Goal: Communication & Community: Answer question/provide support

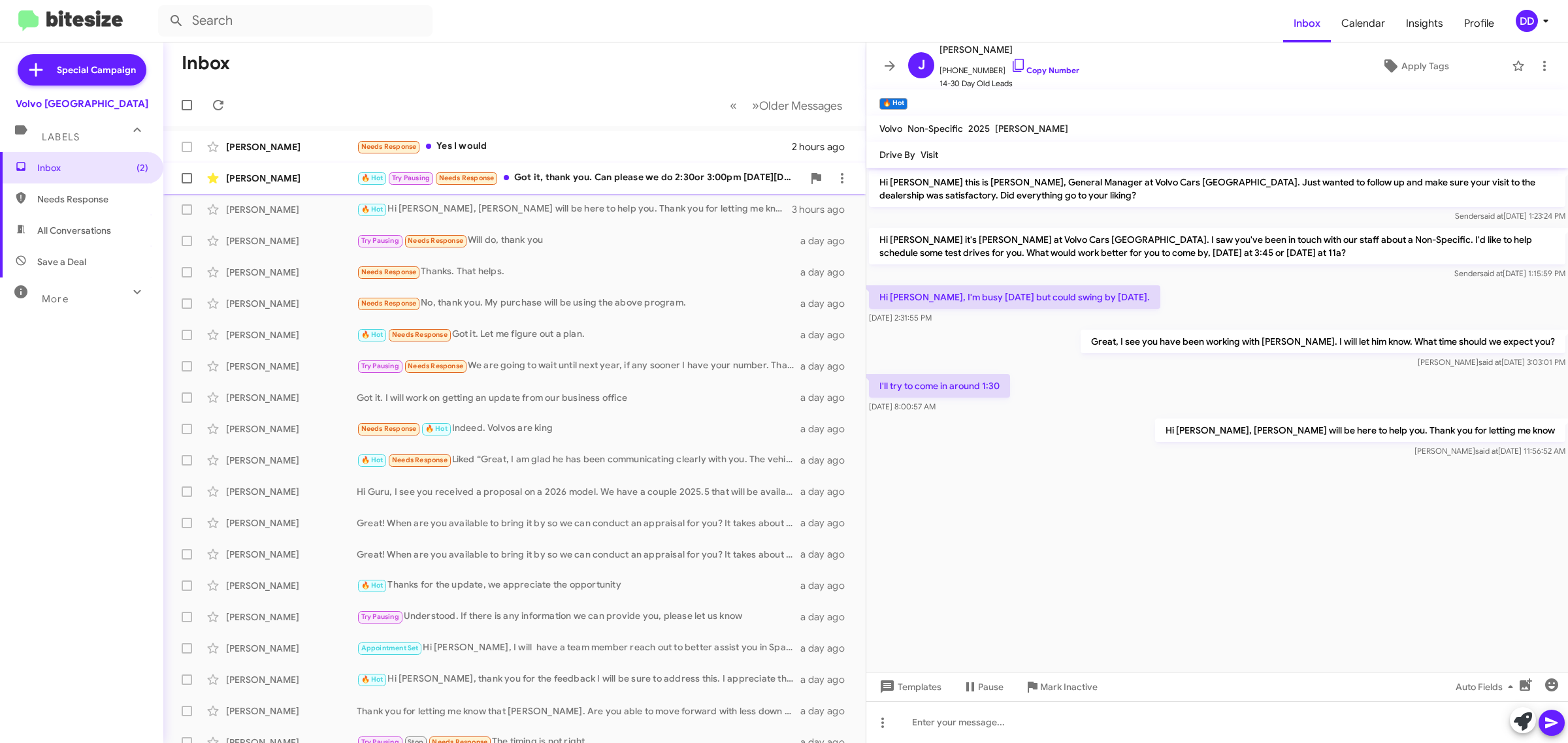
click at [618, 178] on div "🔥 Hot Try Pausing Needs Response Got it, thank you. Can please we do 2:30or 3:0…" at bounding box center [580, 178] width 446 height 15
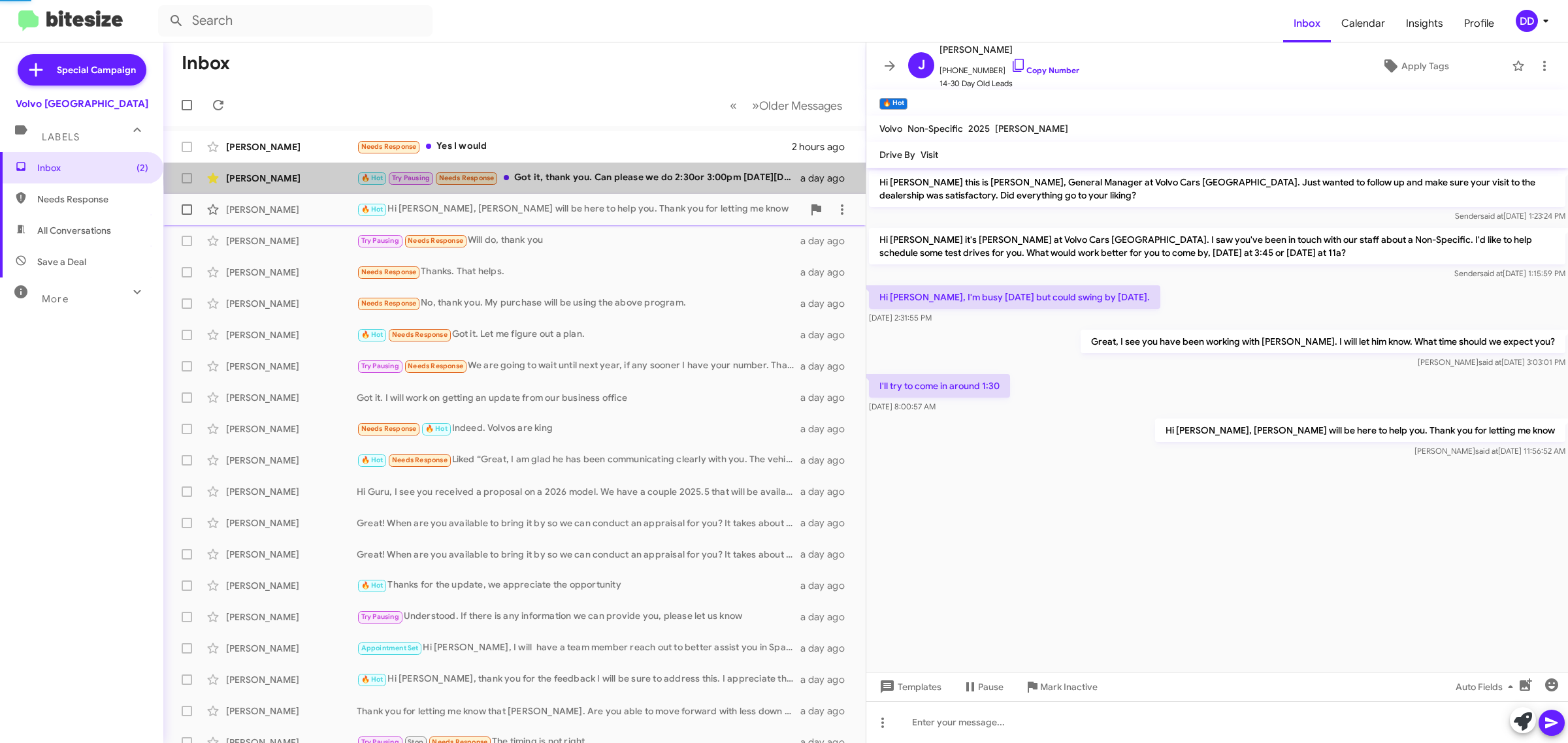
scroll to position [500, 0]
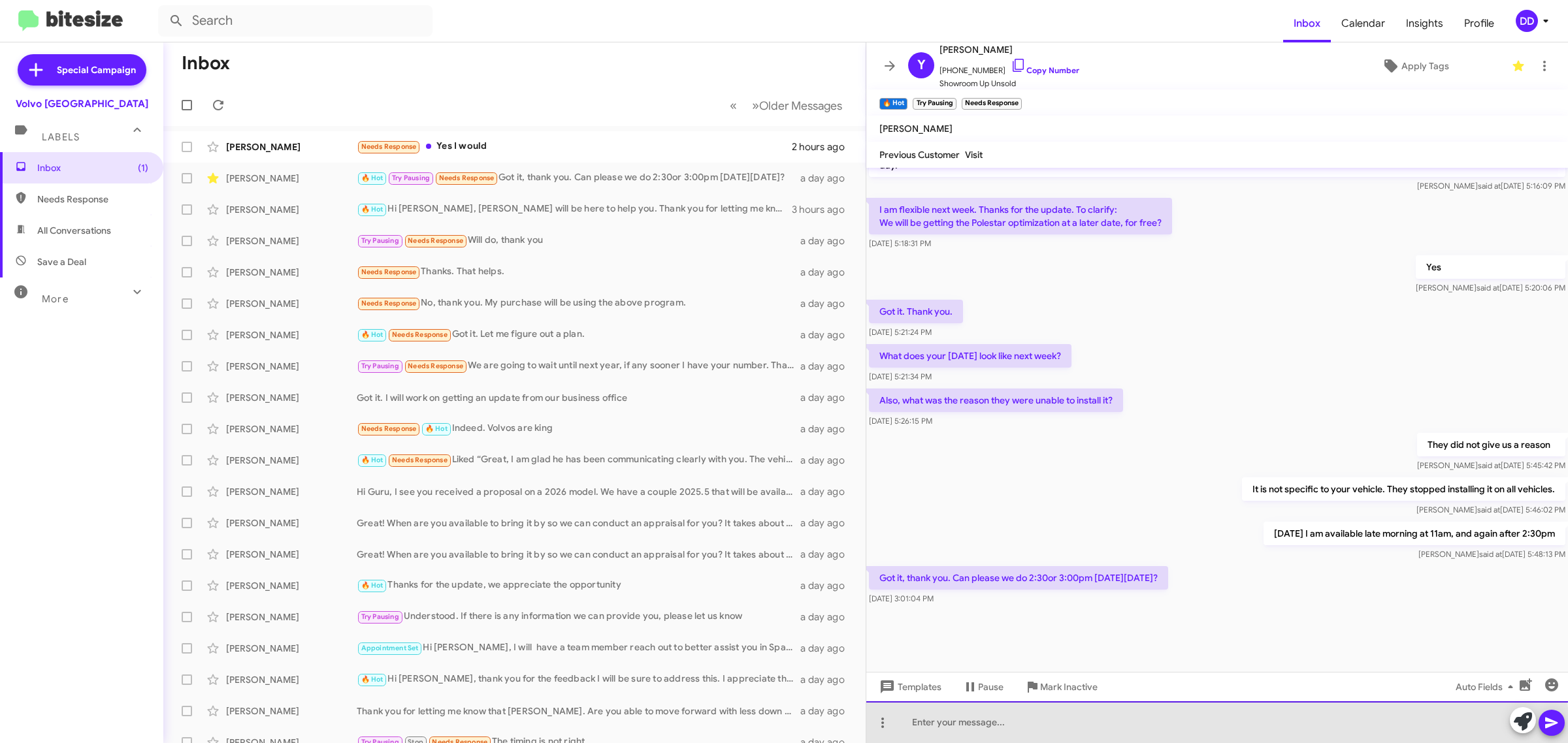
click at [1135, 731] on div at bounding box center [1217, 722] width 702 height 42
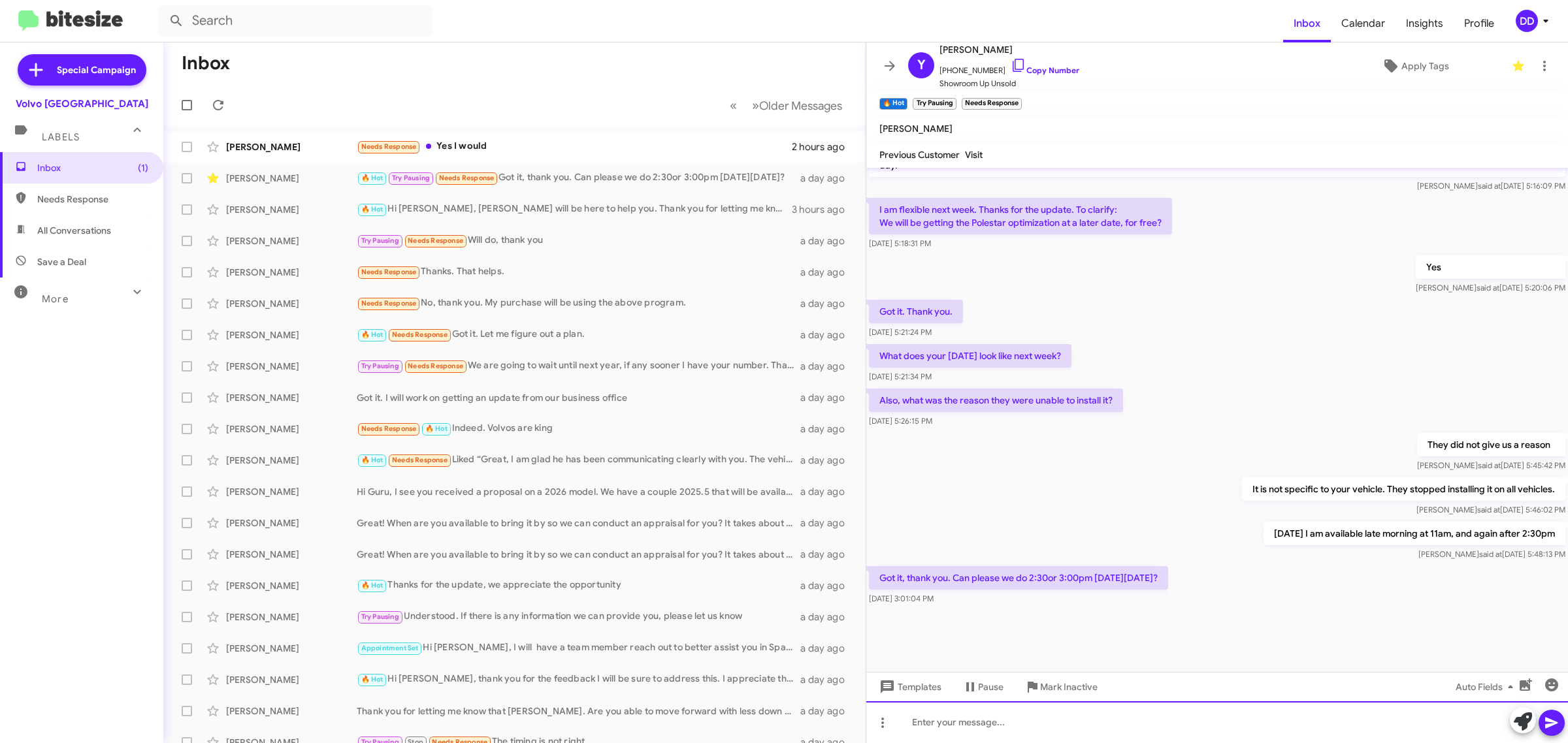
click at [998, 718] on div at bounding box center [1217, 722] width 702 height 42
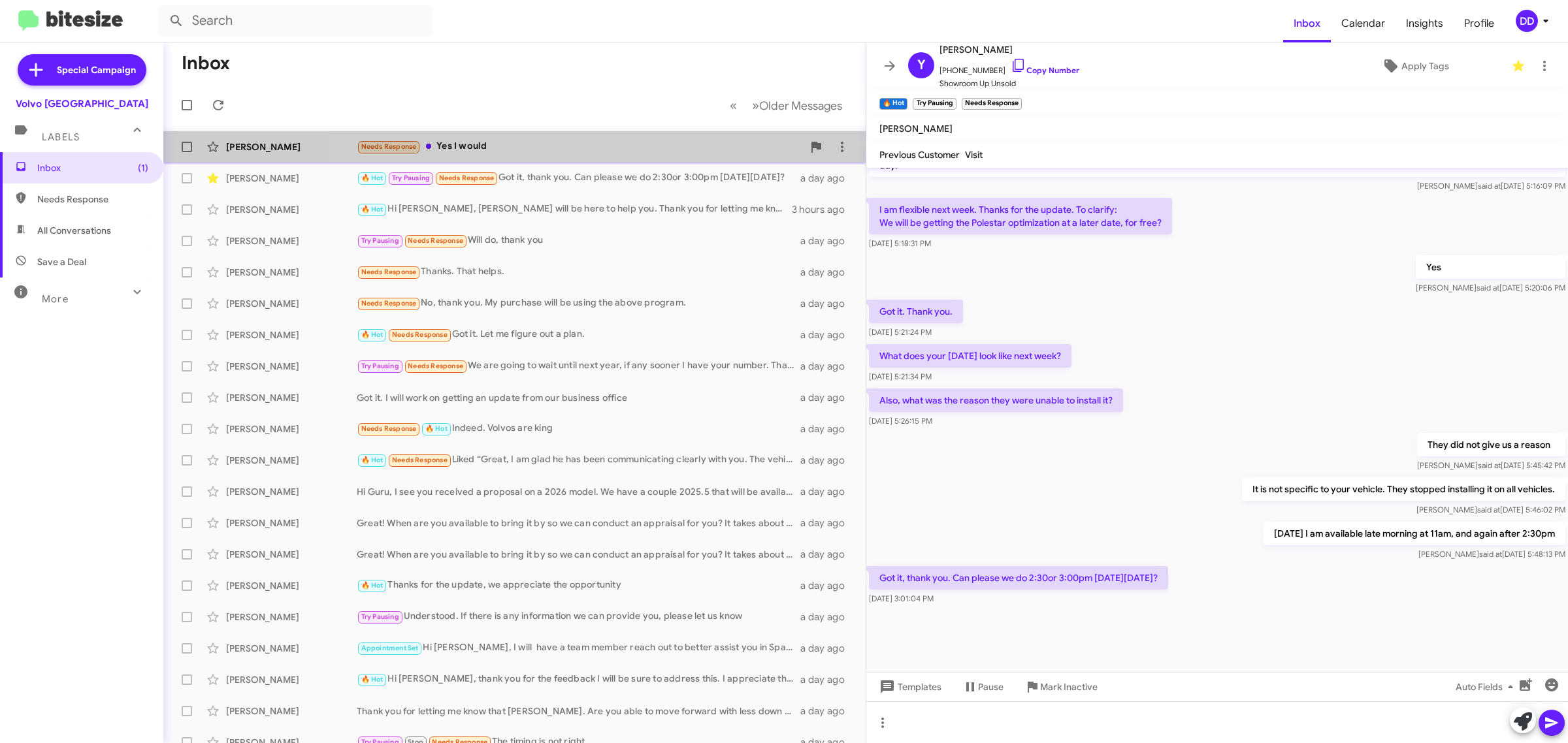
click at [588, 145] on div "Needs Response Yes I would" at bounding box center [580, 146] width 446 height 15
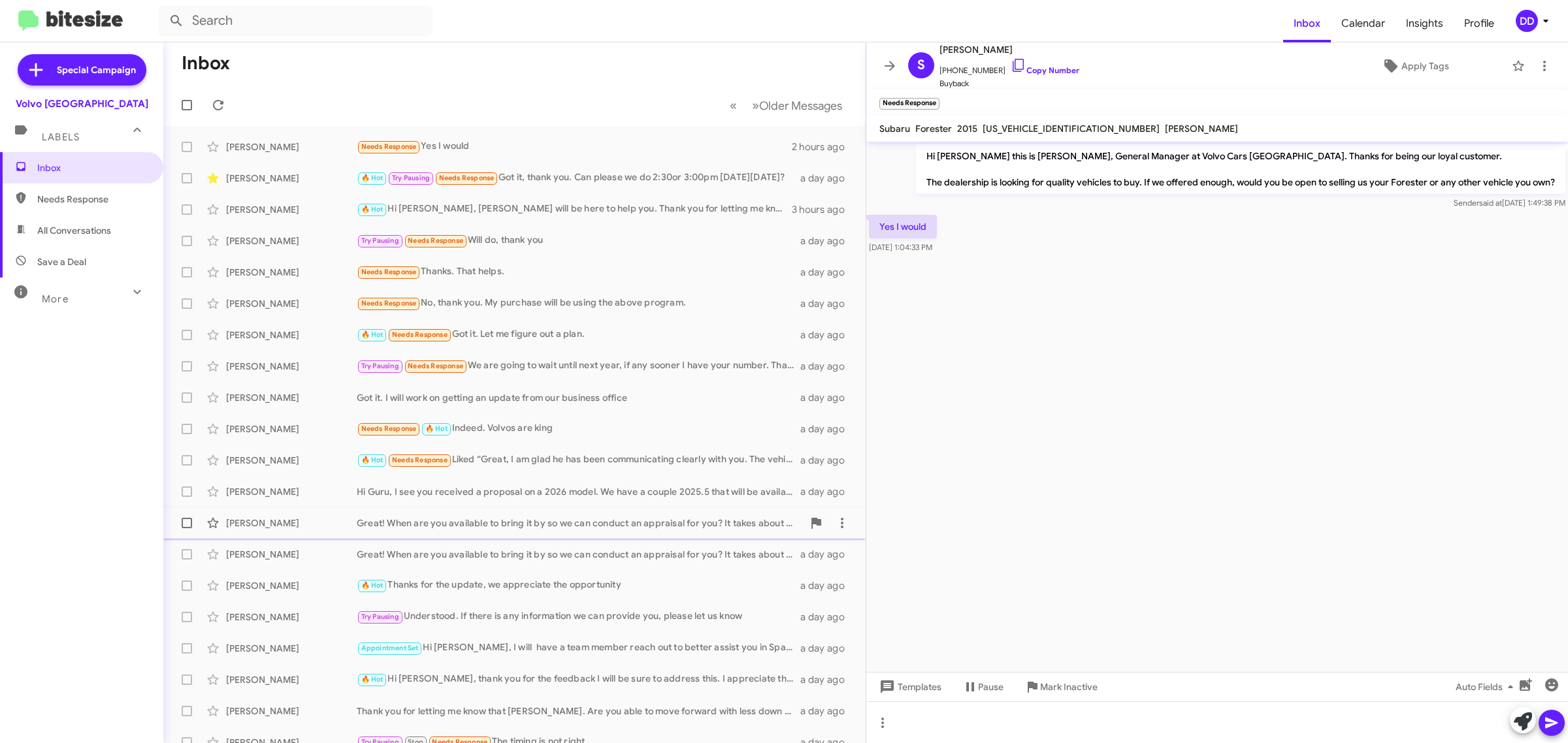
click at [644, 516] on div "Great! When are you available to bring it by so we can conduct an appraisal for…" at bounding box center [580, 523] width 446 height 13
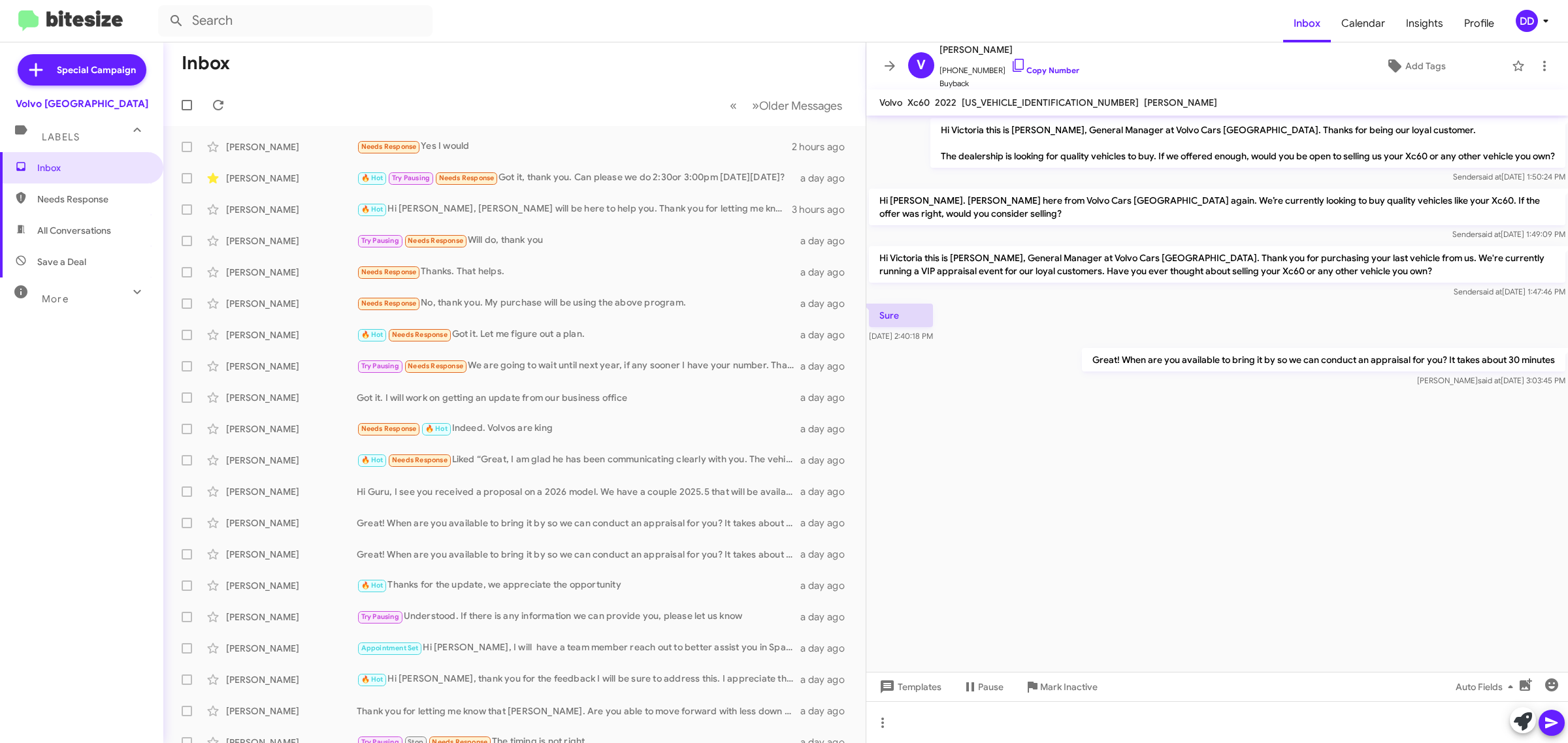
click at [1133, 359] on p "Great! When are you available to bring it by so we can conduct an appraisal for…" at bounding box center [1323, 359] width 484 height 23
copy p "Great! When are you available to bring it by so we can conduct an appraisal for…"
click at [565, 142] on div "Needs Response Yes I would" at bounding box center [580, 146] width 446 height 15
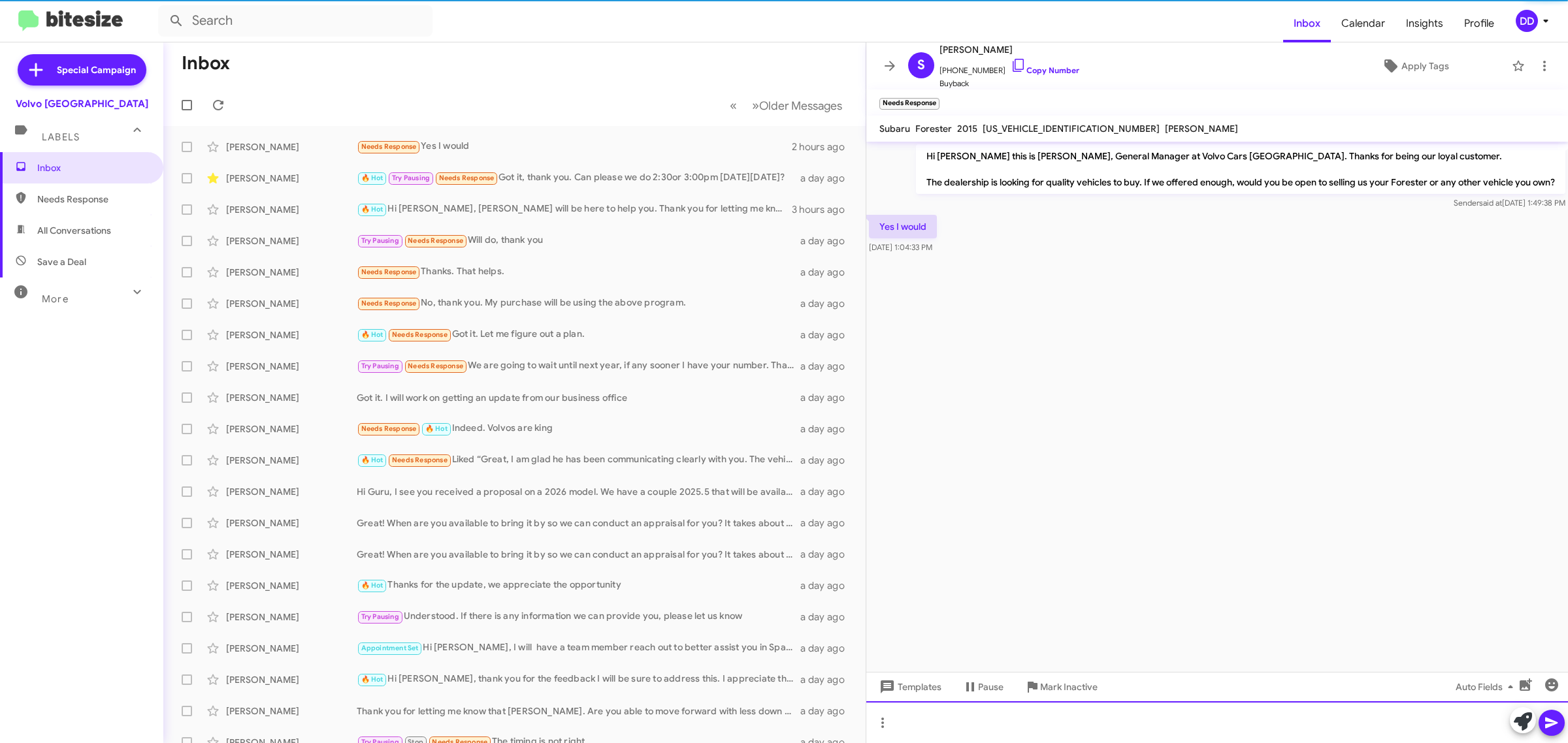
click at [1086, 728] on div at bounding box center [1217, 722] width 702 height 42
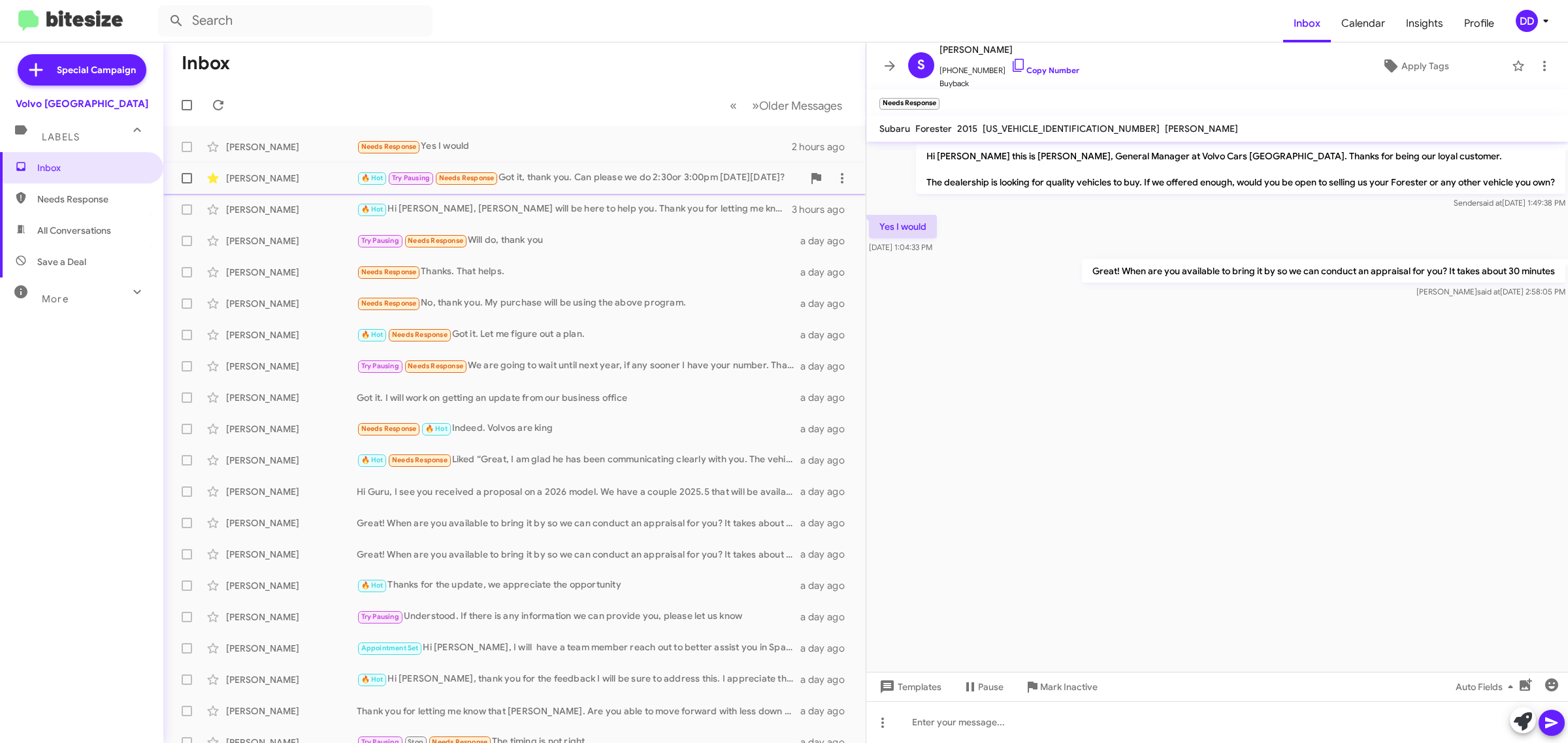
click at [565, 176] on div "🔥 Hot Try Pausing Needs Response Got it, thank you. Can please we do 2:30or 3:0…" at bounding box center [580, 178] width 446 height 15
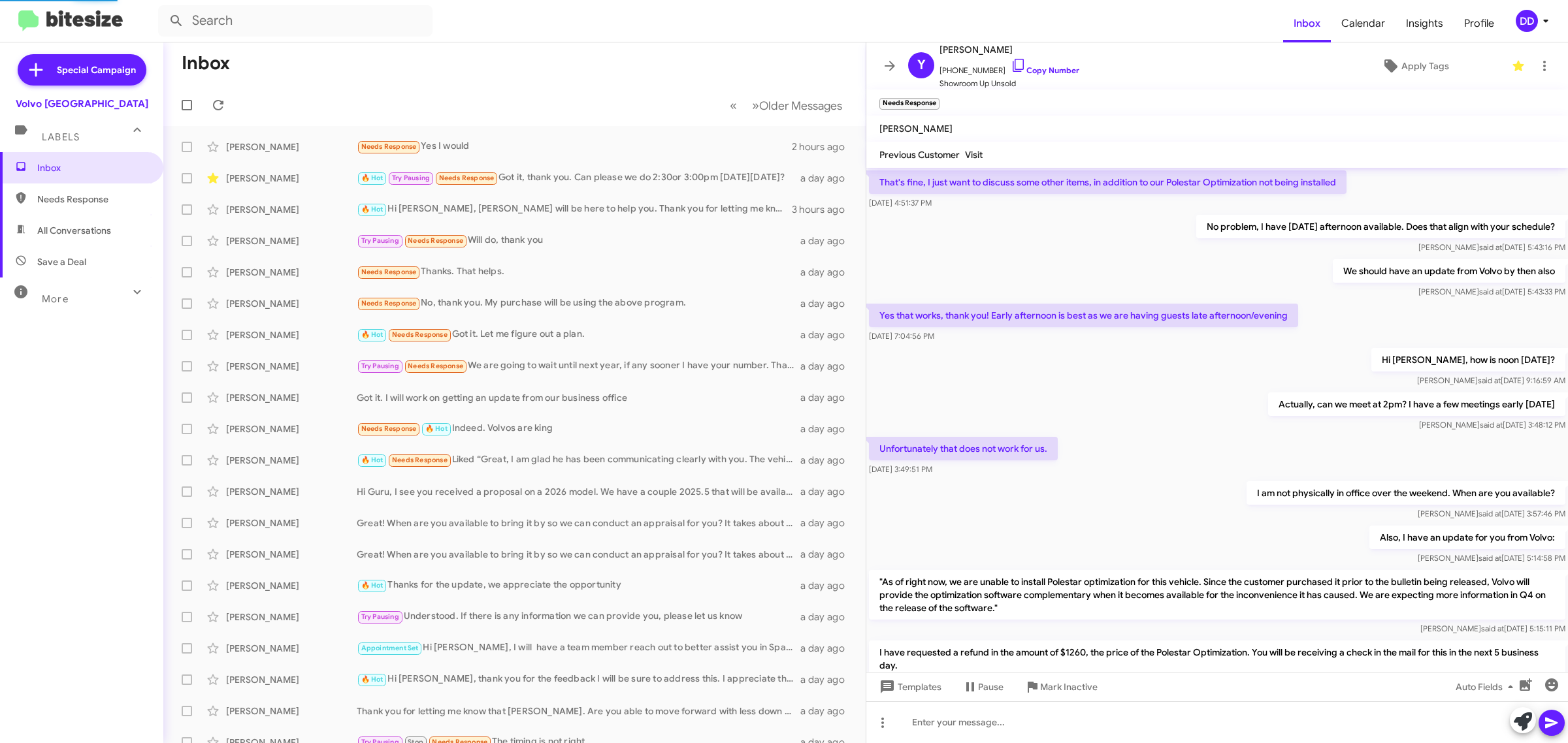
scroll to position [500, 0]
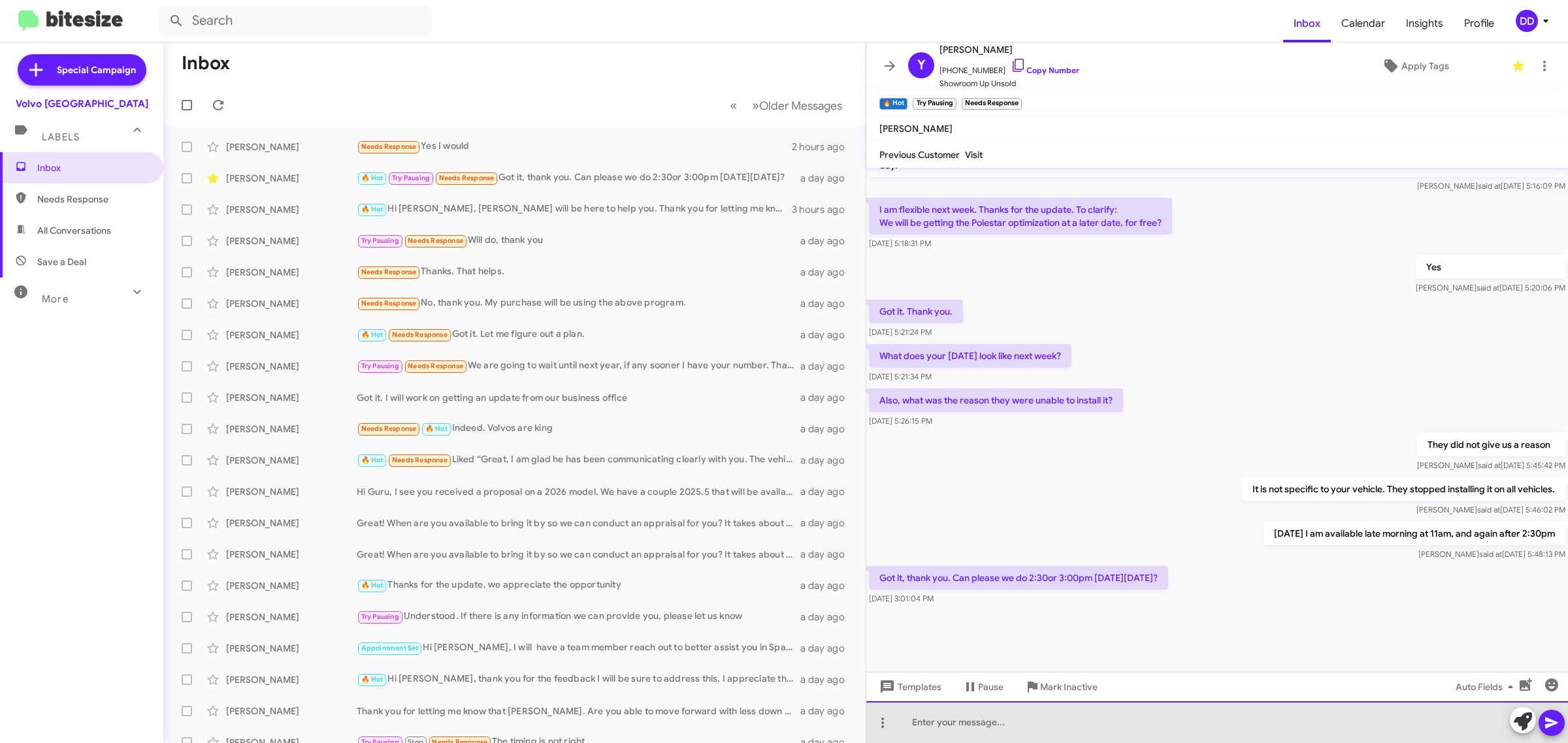
click at [1080, 709] on div at bounding box center [1217, 722] width 702 height 42
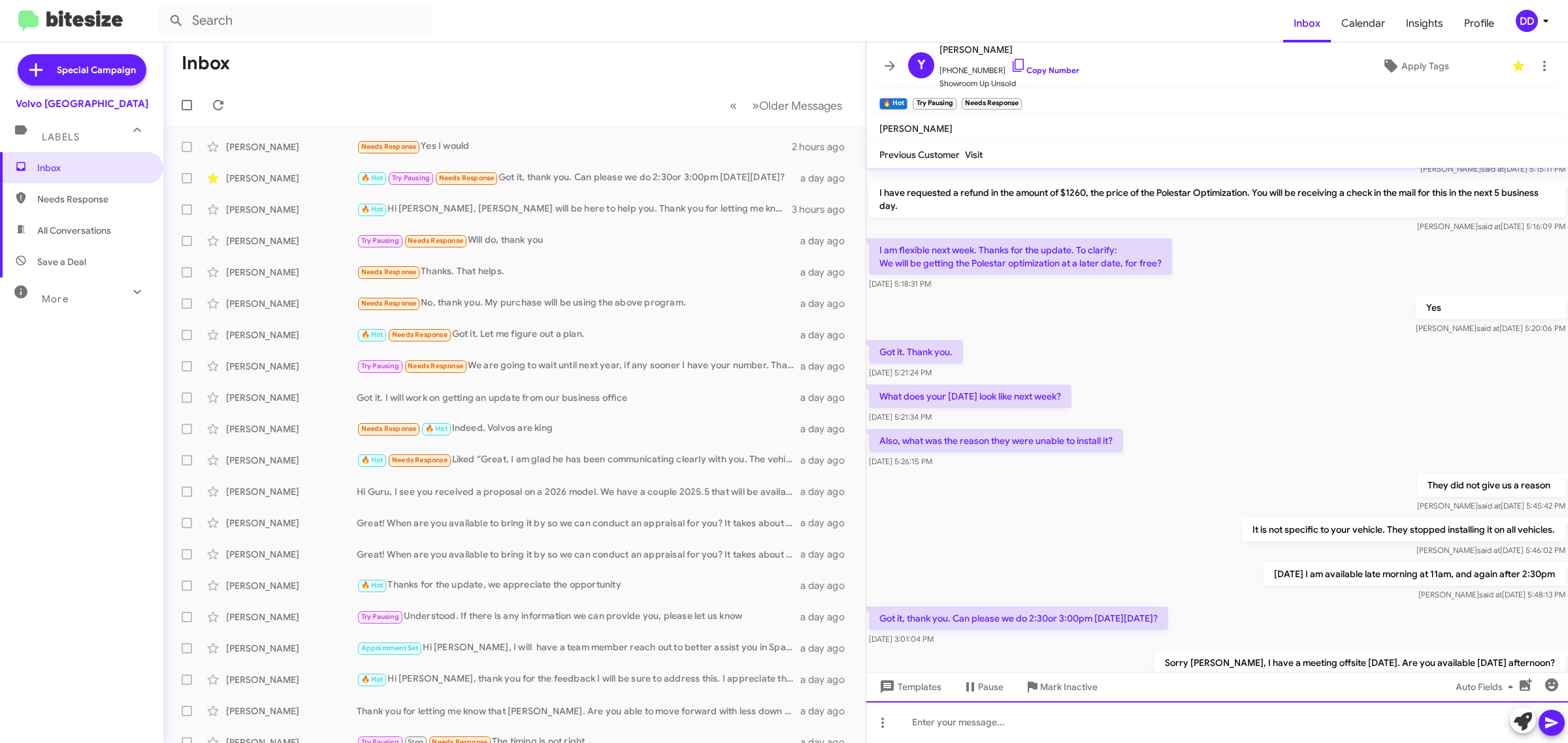
scroll to position [765, 0]
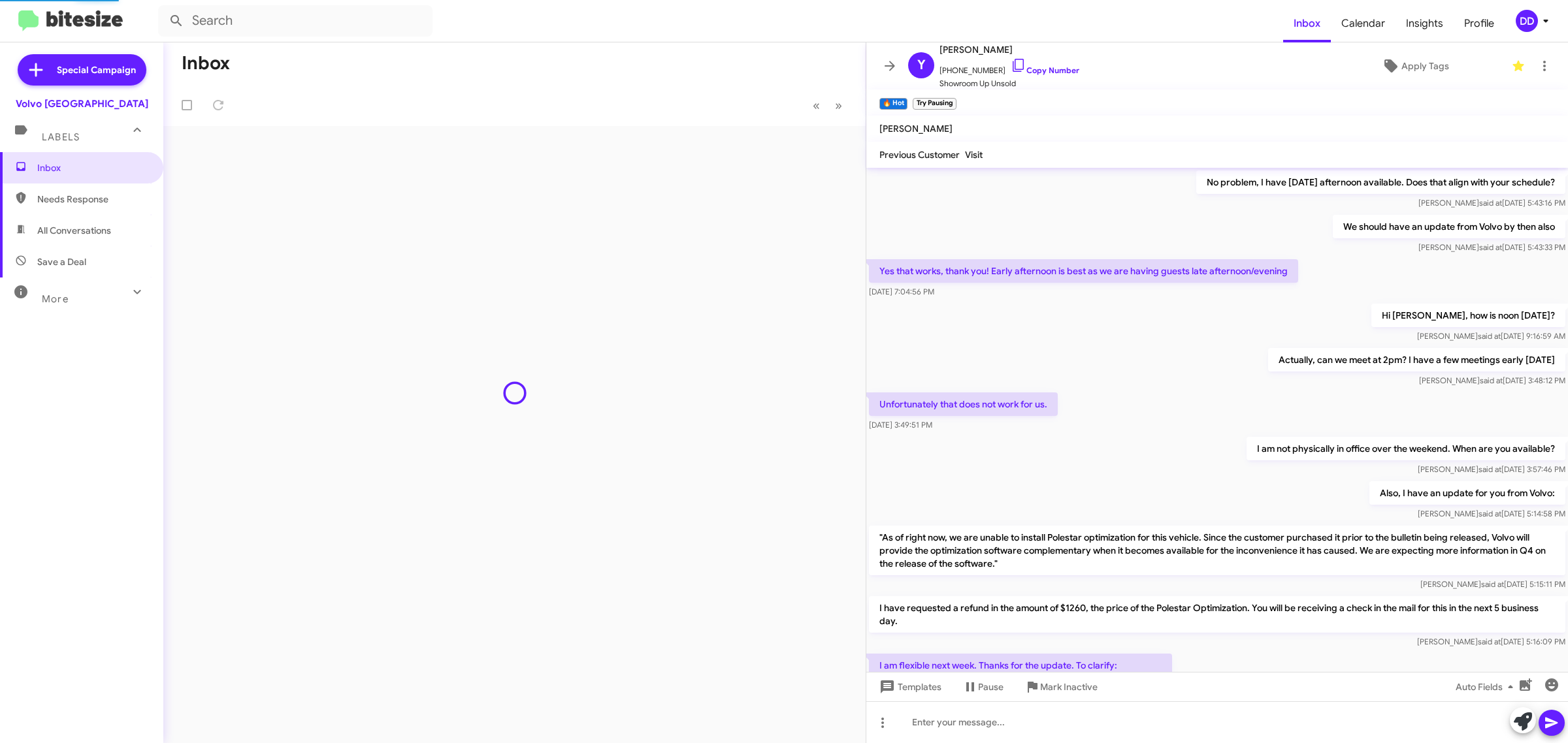
scroll to position [474, 0]
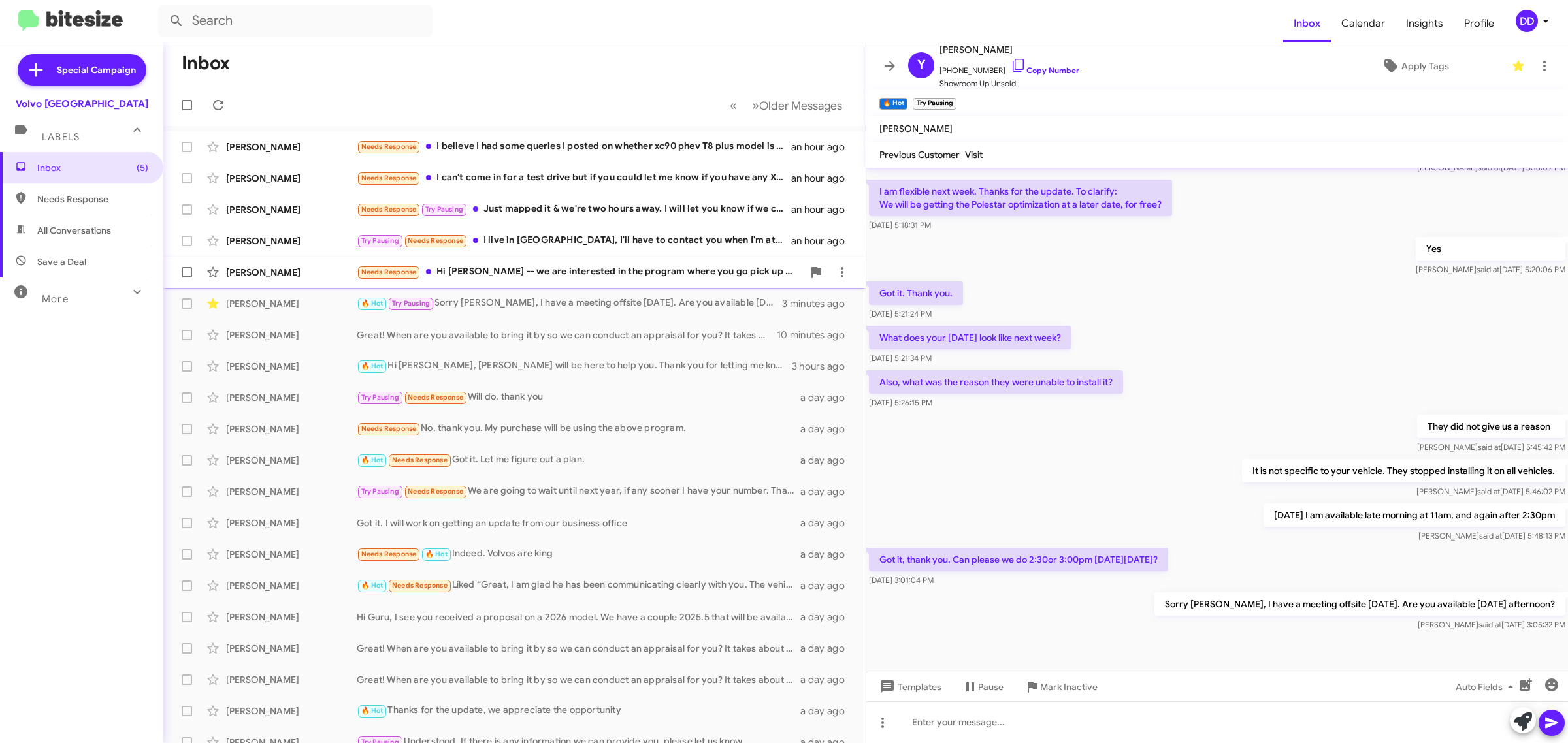
click at [658, 277] on div "Needs Response Hi [PERSON_NAME] -- we are interested in the program where you g…" at bounding box center [580, 272] width 446 height 15
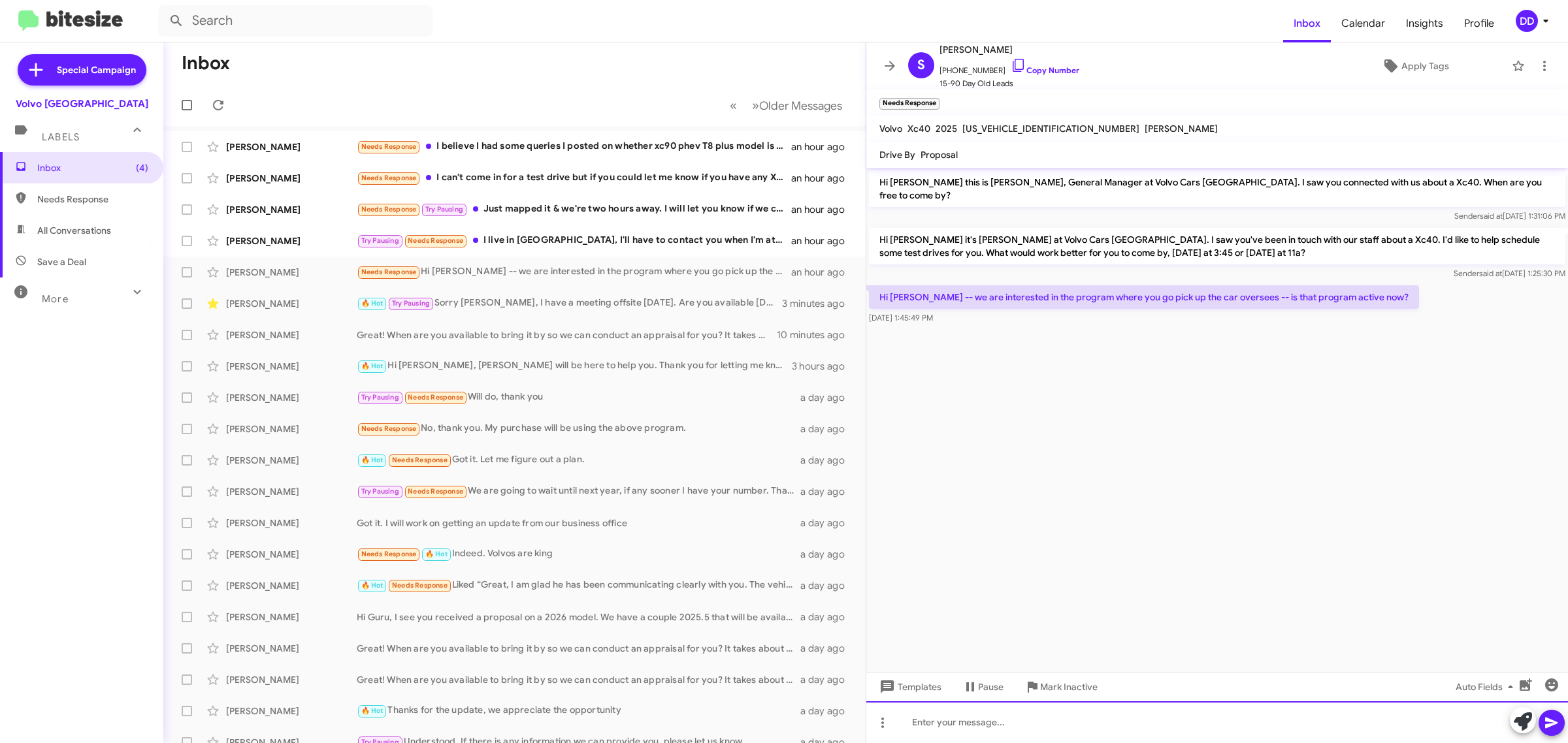
click at [1234, 719] on div at bounding box center [1217, 722] width 702 height 42
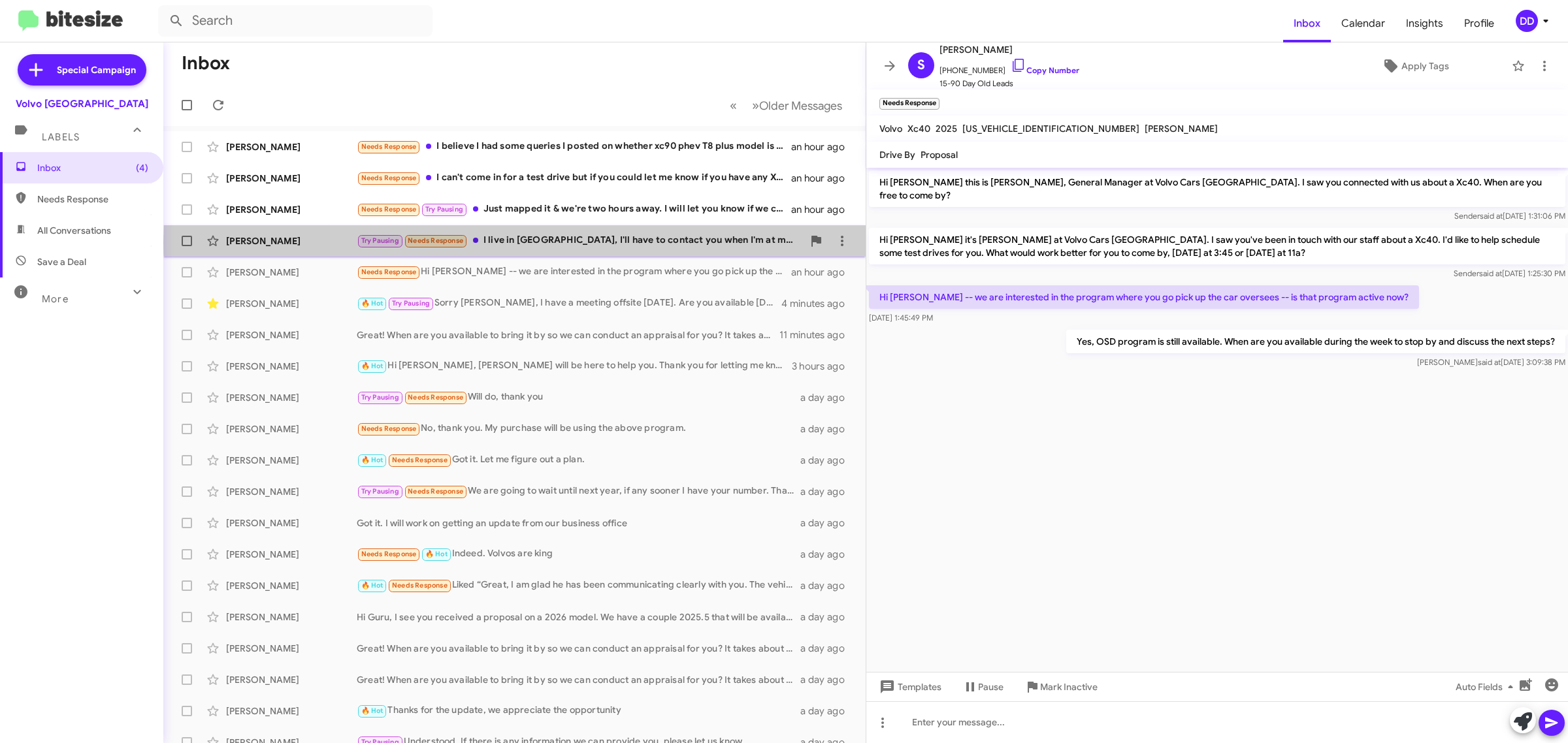
click at [642, 242] on div "Try Pausing Needs Response I live in [GEOGRAPHIC_DATA], I'll have to contact yo…" at bounding box center [580, 240] width 446 height 15
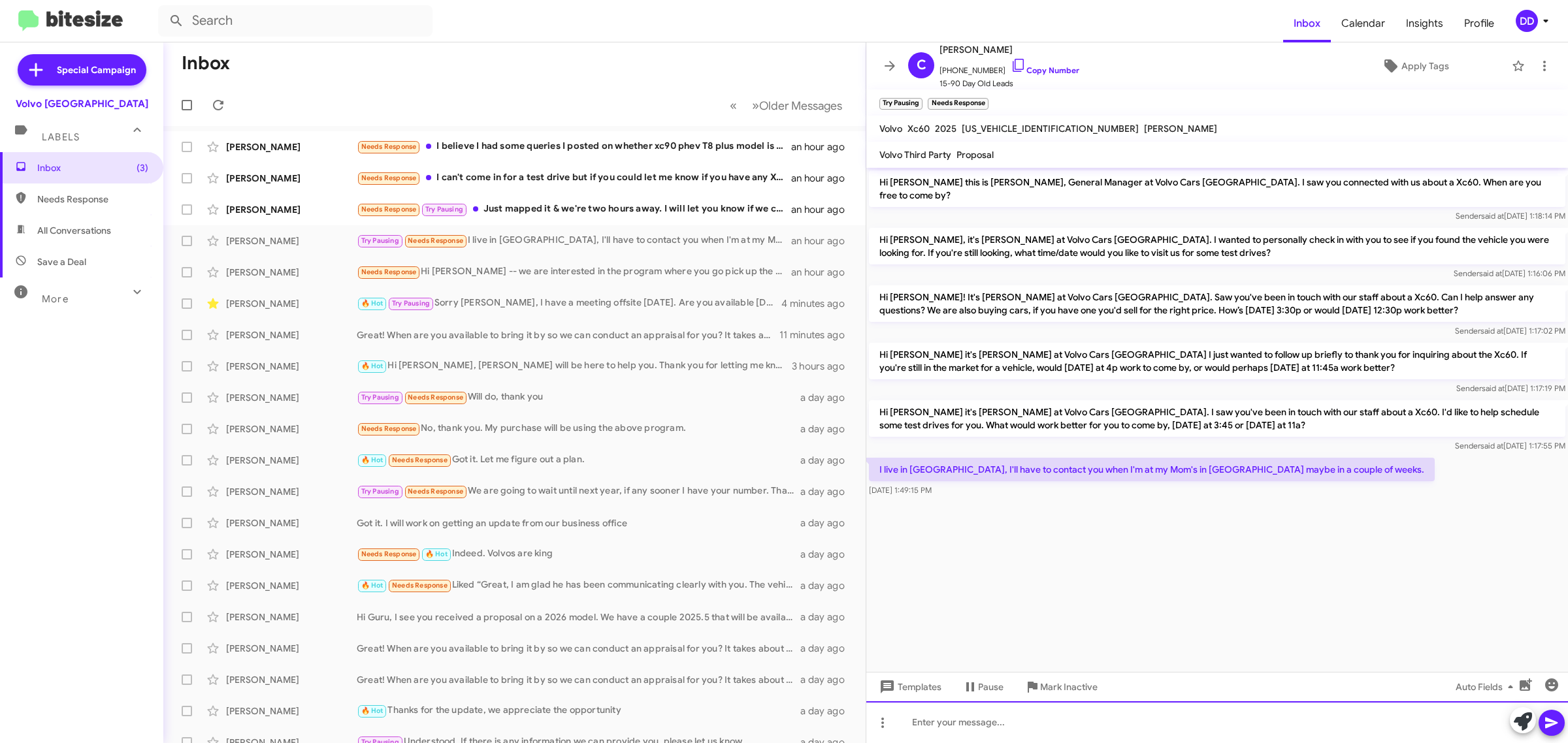
click at [1304, 725] on div at bounding box center [1217, 722] width 702 height 42
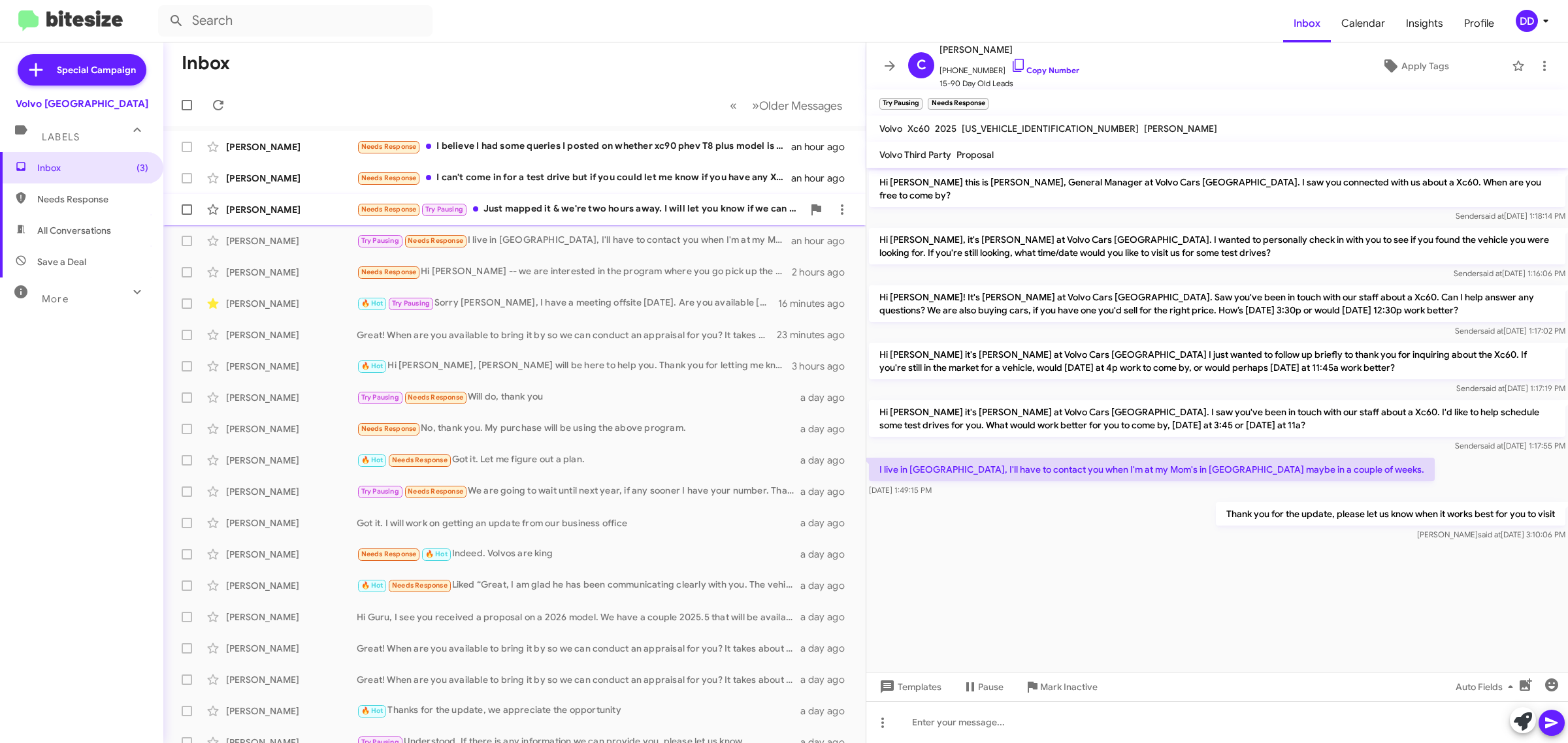
click at [565, 207] on div "Needs Response Try Pausing Just mapped it & we're two hours away. I will let yo…" at bounding box center [580, 209] width 446 height 15
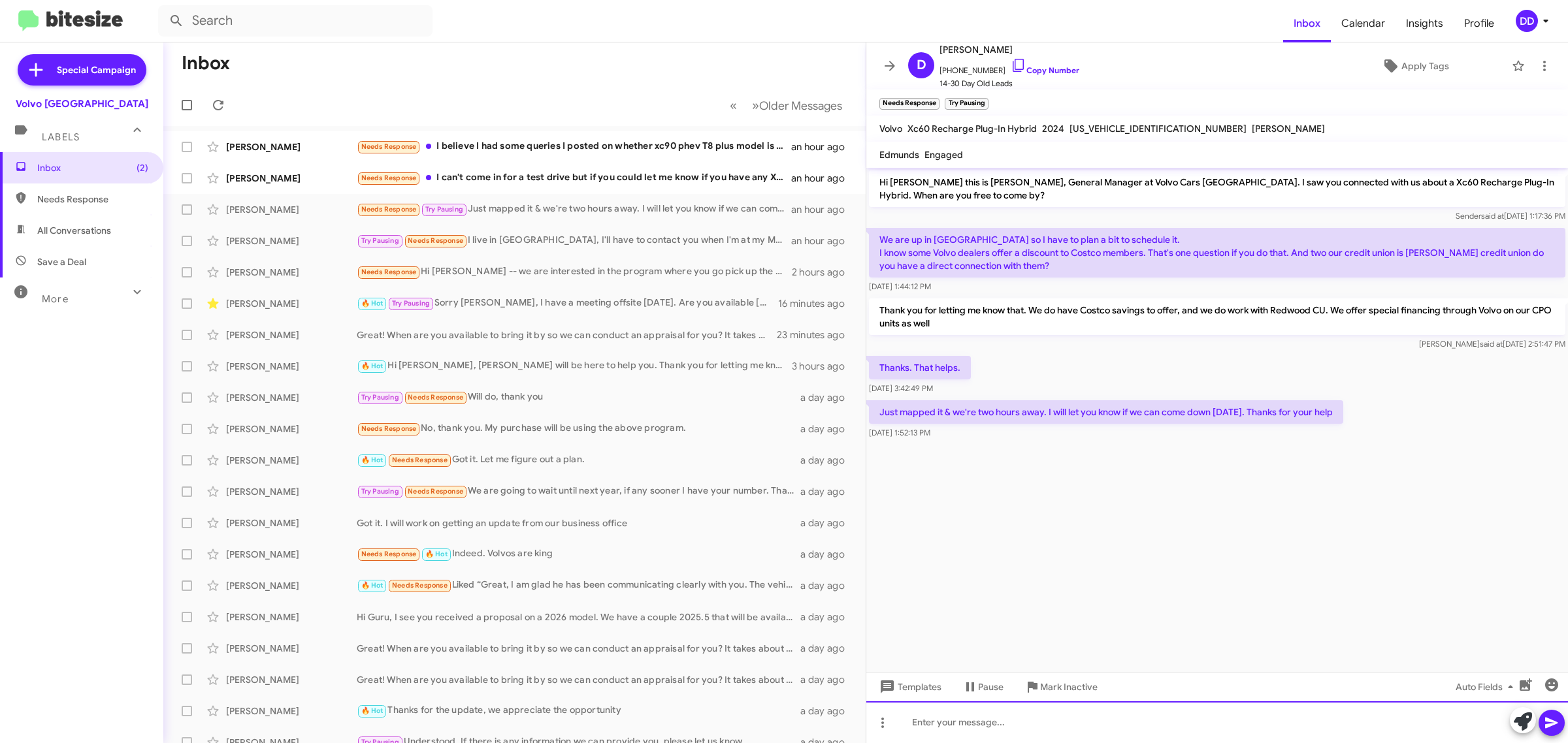
click at [1101, 723] on div at bounding box center [1217, 722] width 702 height 42
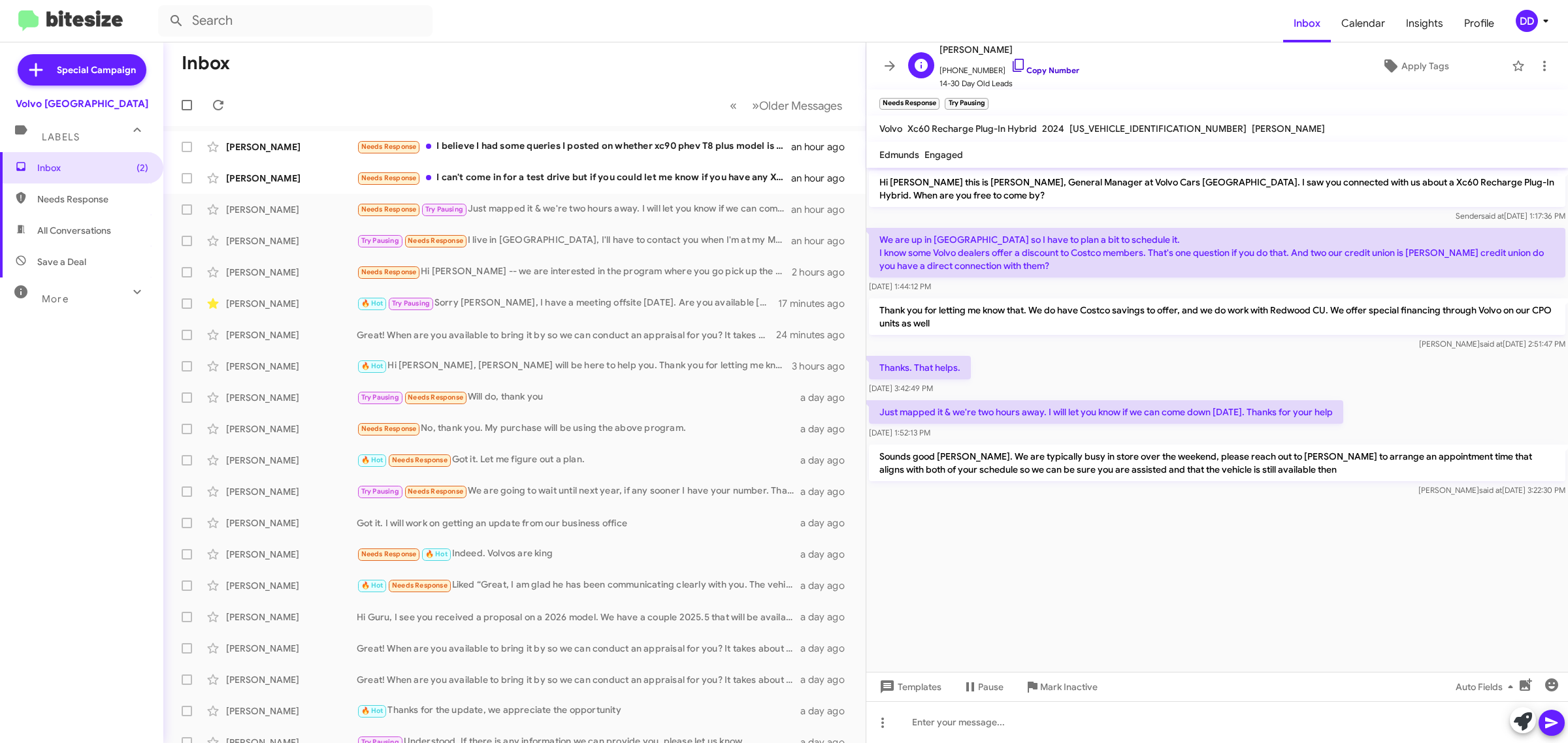
click at [1047, 72] on link "Copy Number" at bounding box center [1045, 70] width 69 height 10
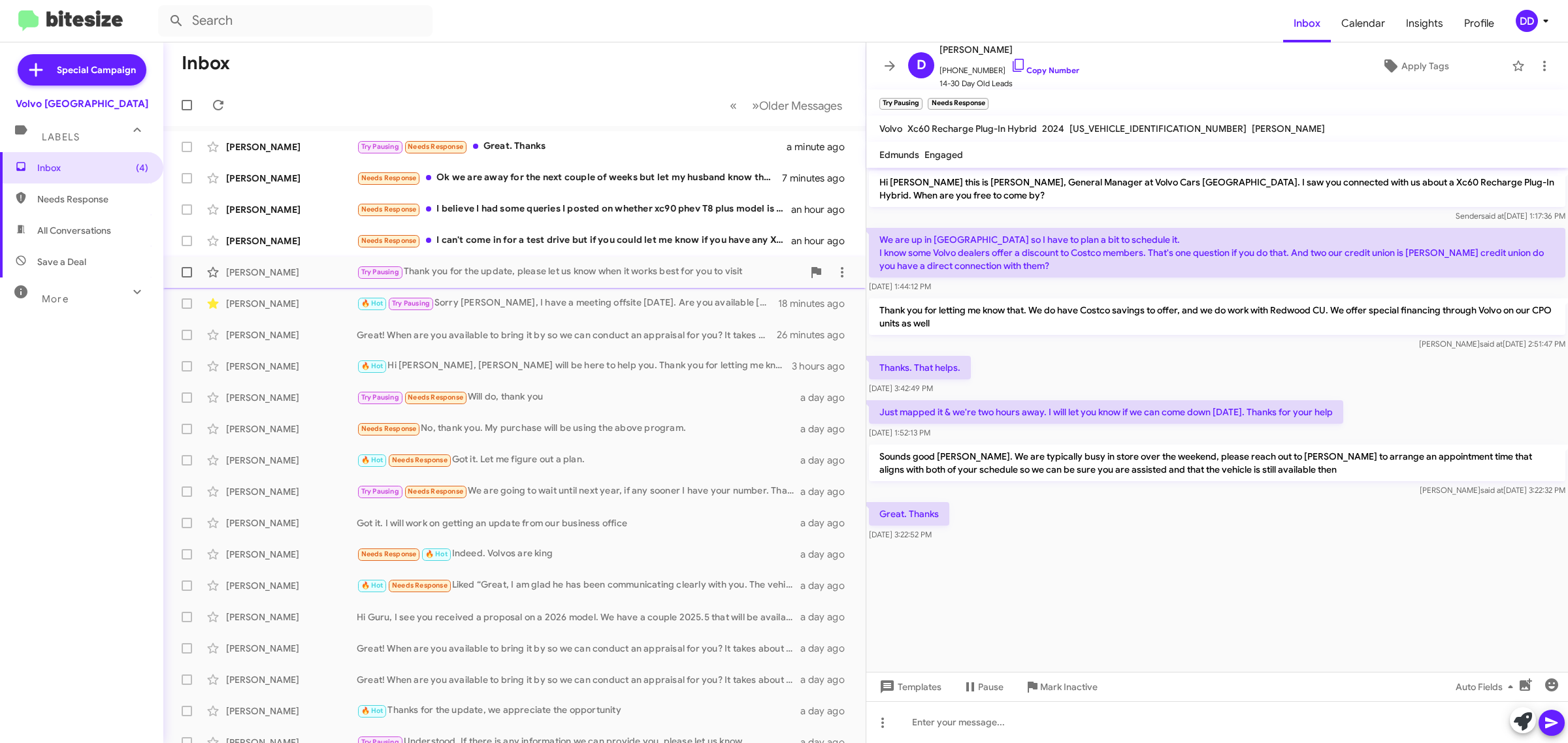
click at [614, 275] on div "Try Pausing Thank you for the update, please let us know when it works best for…" at bounding box center [580, 272] width 446 height 15
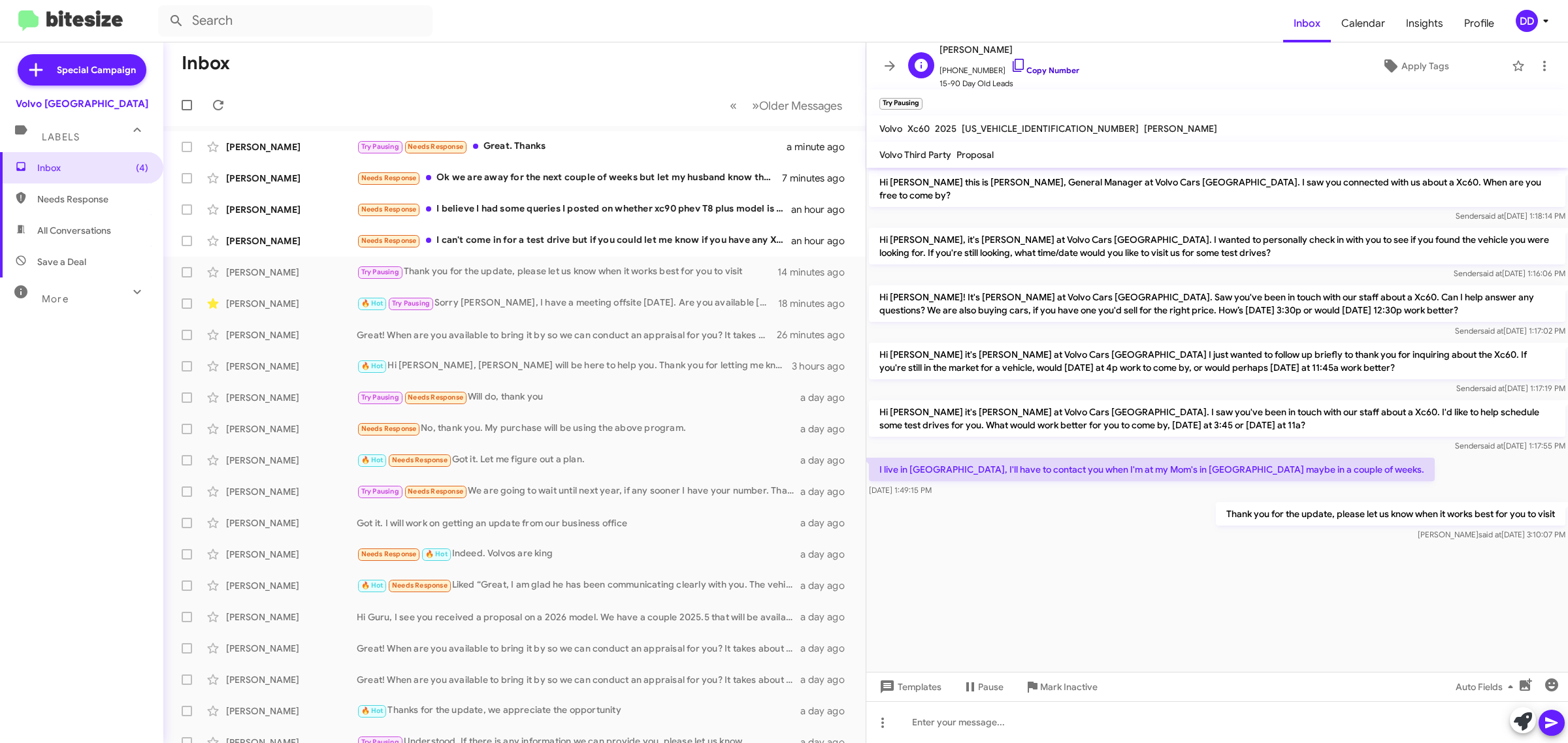
click at [1059, 73] on link "Copy Number" at bounding box center [1045, 70] width 69 height 10
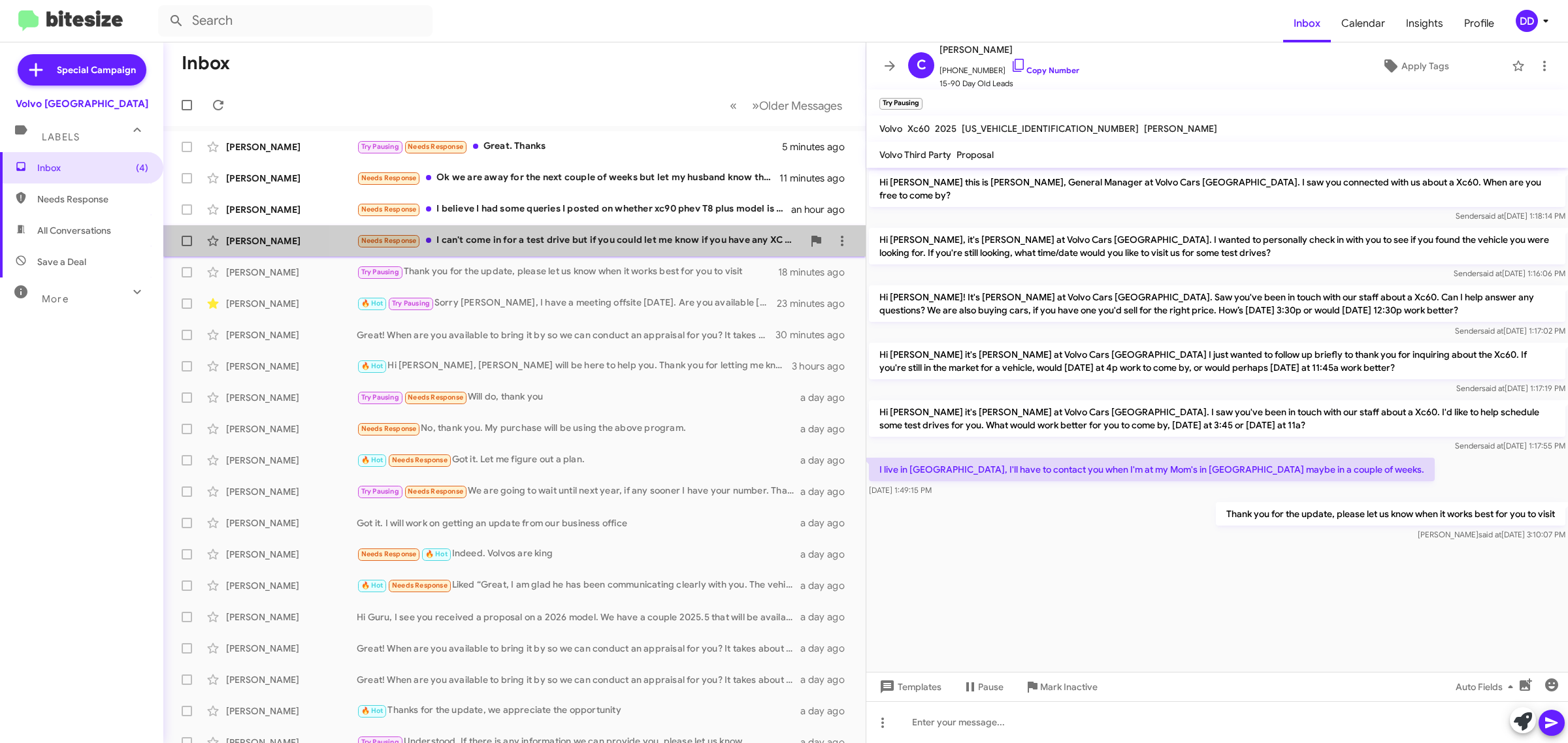
click at [621, 235] on div "Needs Response I can't come in for a test drive but if you could let me know if…" at bounding box center [580, 240] width 446 height 15
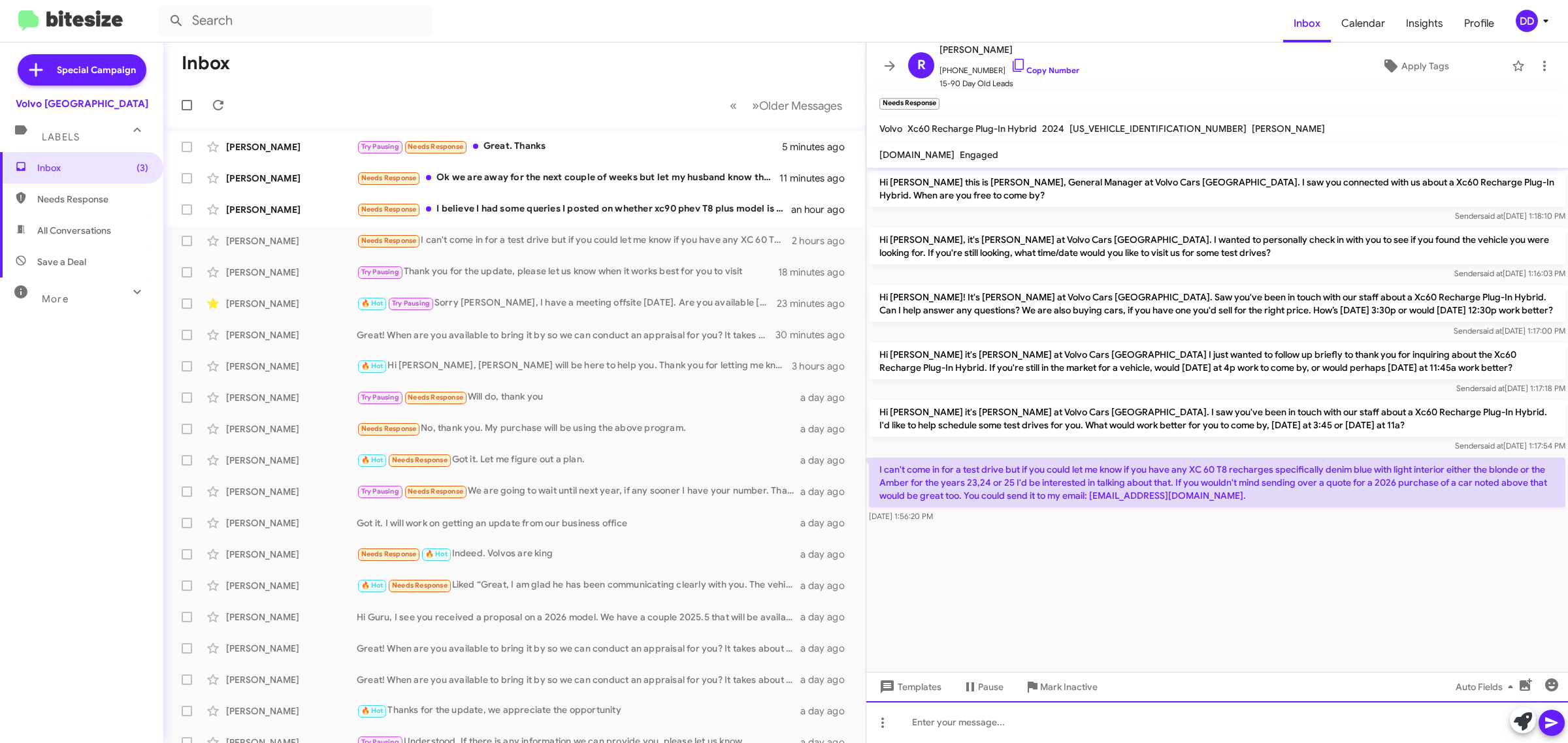
click at [1096, 729] on div at bounding box center [1217, 722] width 702 height 42
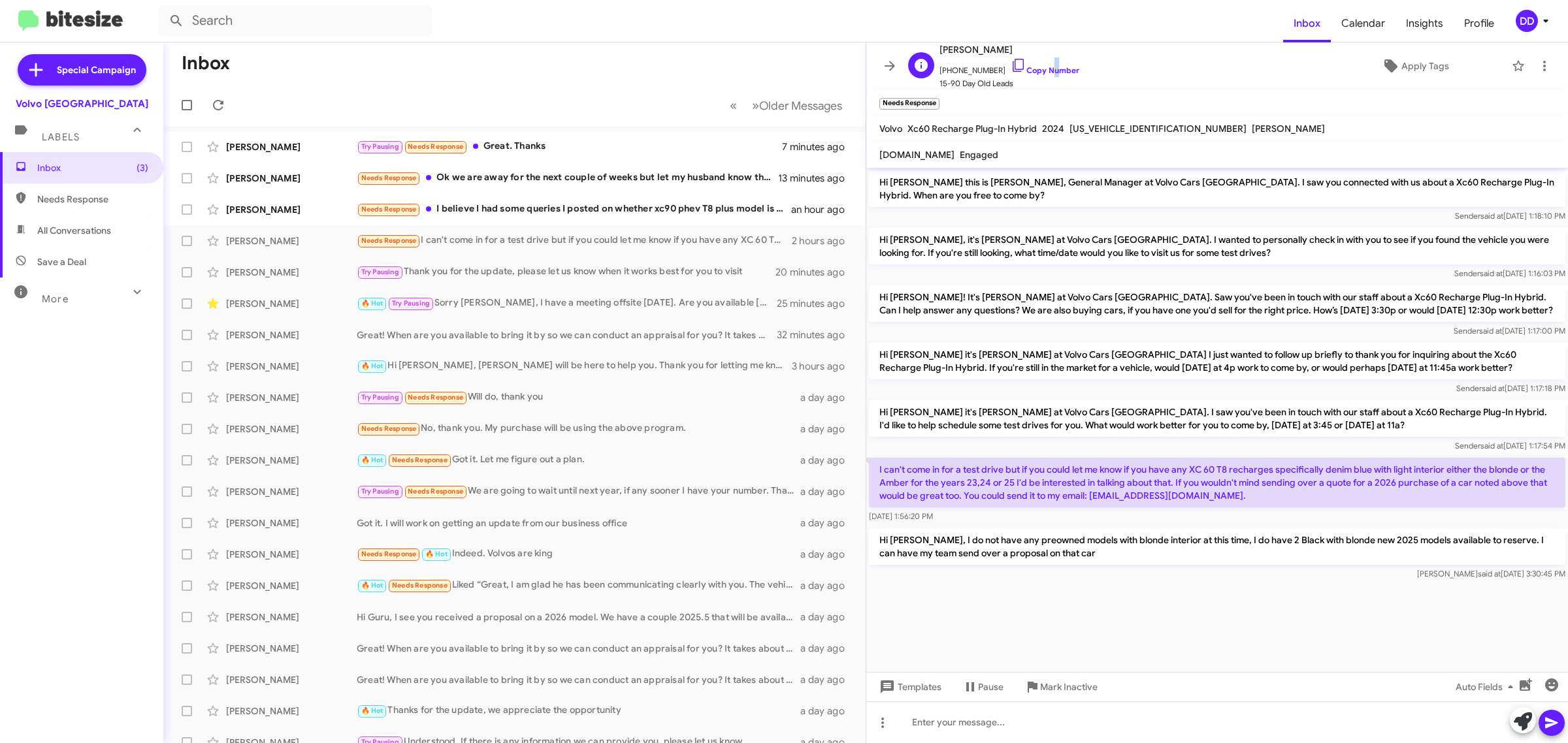
click at [1035, 65] on span "[PHONE_NUMBER] Copy Number" at bounding box center [1009, 67] width 140 height 19
click at [1047, 71] on link "Copy Number" at bounding box center [1045, 70] width 69 height 10
copy link "N"
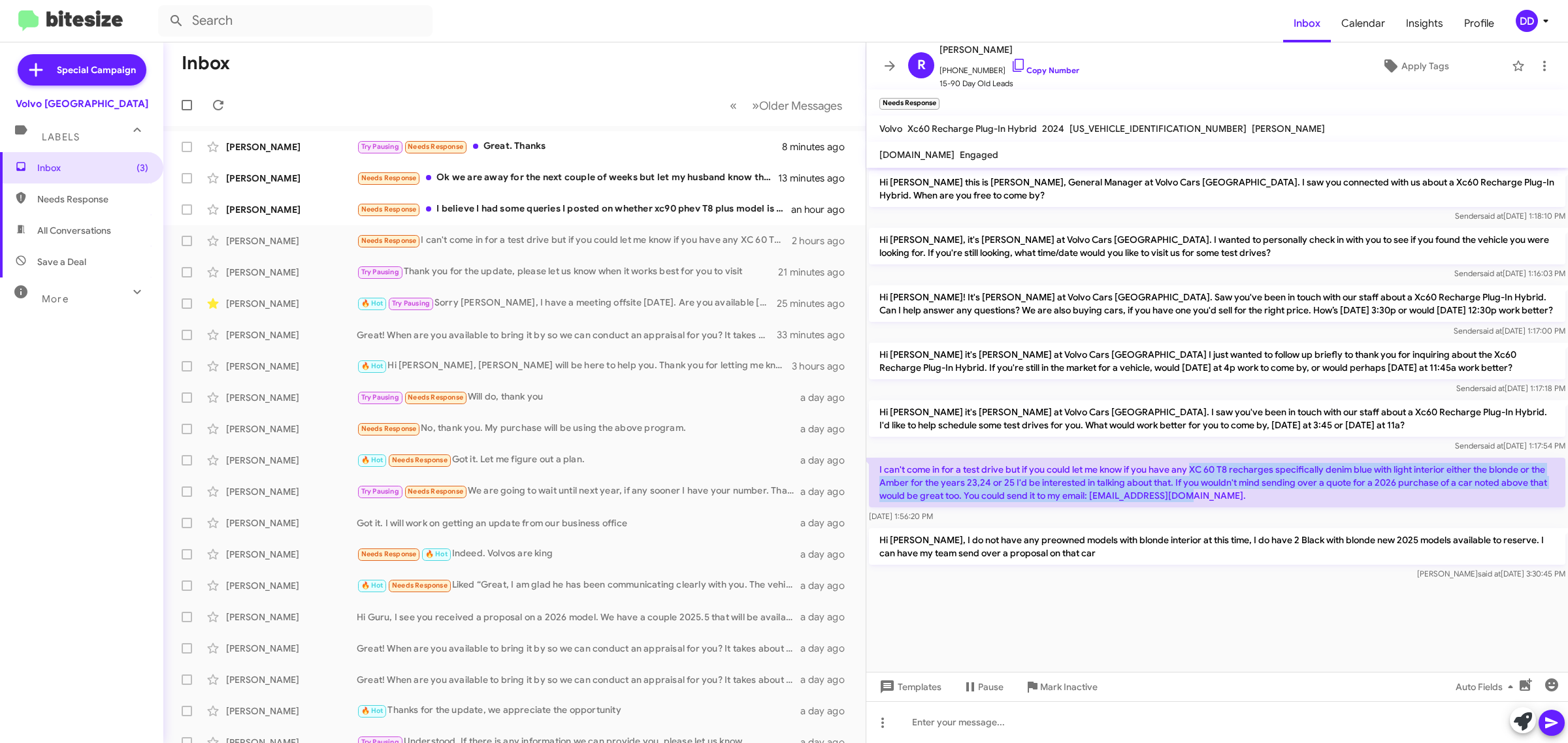
drag, startPoint x: 1177, startPoint y: 496, endPoint x: 1193, endPoint y: 471, distance: 29.7
click at [1193, 471] on p "I can't come in for a test drive but if you could let me know if you have any X…" at bounding box center [1217, 483] width 696 height 50
copy p "XC 60 T8 recharges specifically denim blue with light interior either the blond…"
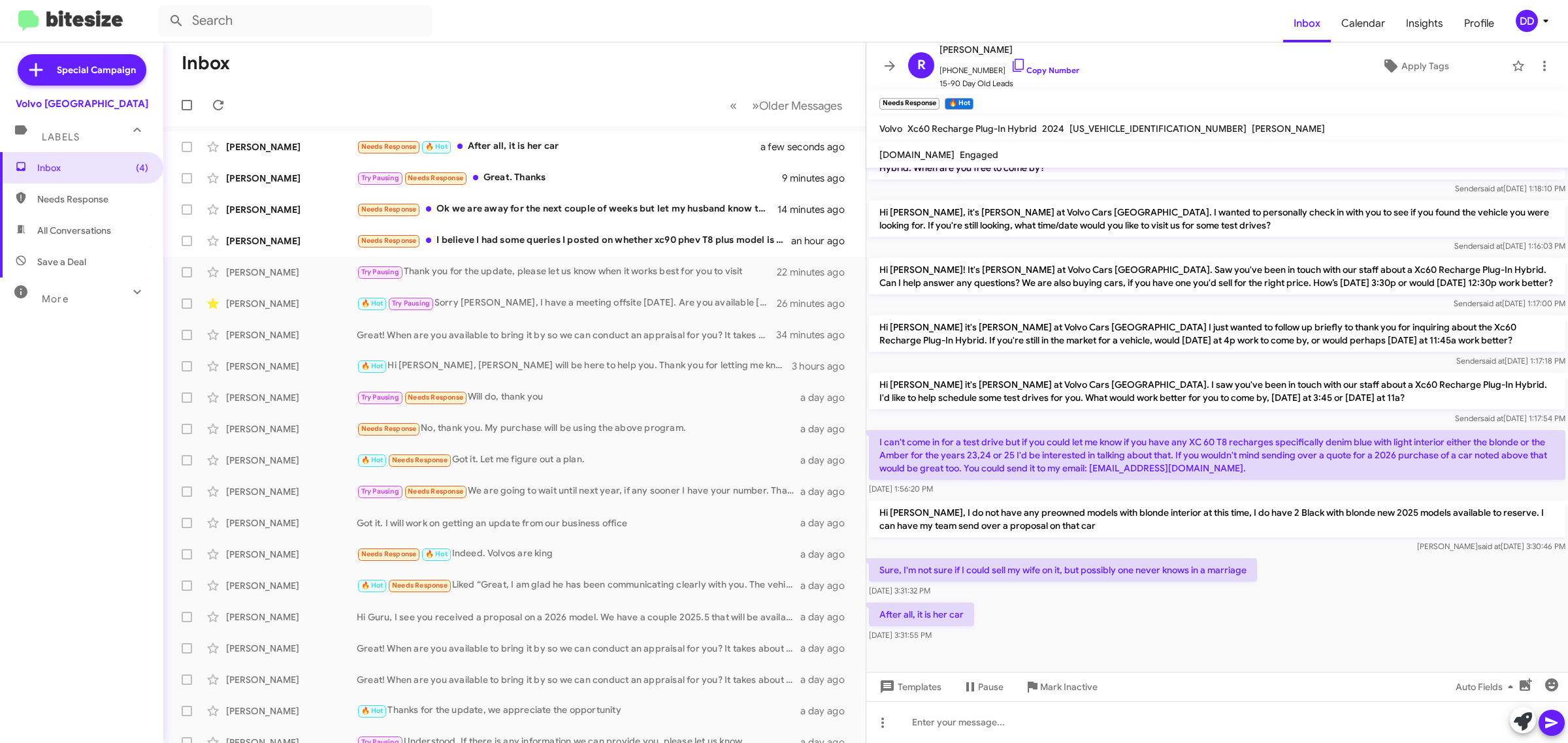
scroll to position [28, 0]
click at [1236, 733] on div at bounding box center [1217, 722] width 702 height 42
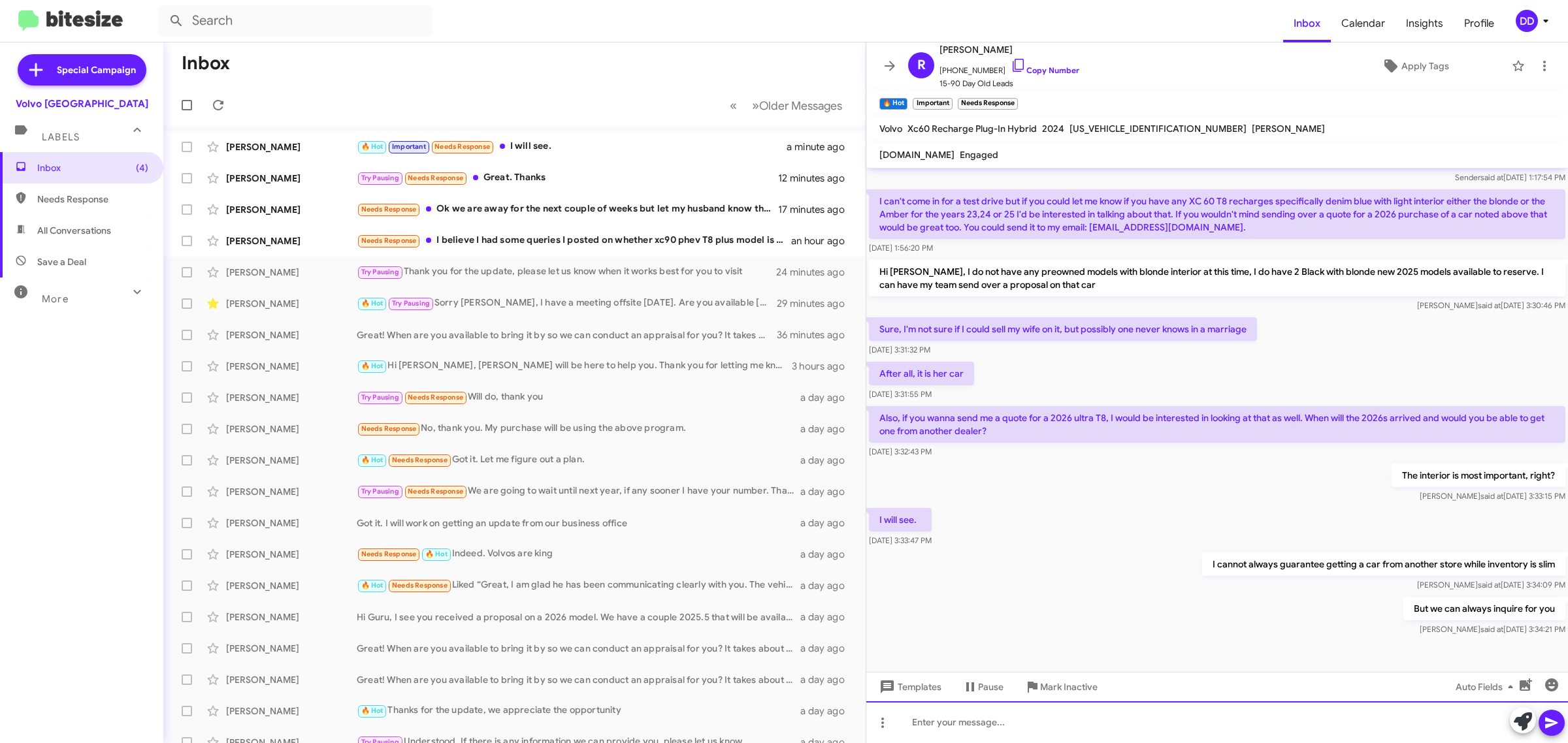
scroll to position [280, 0]
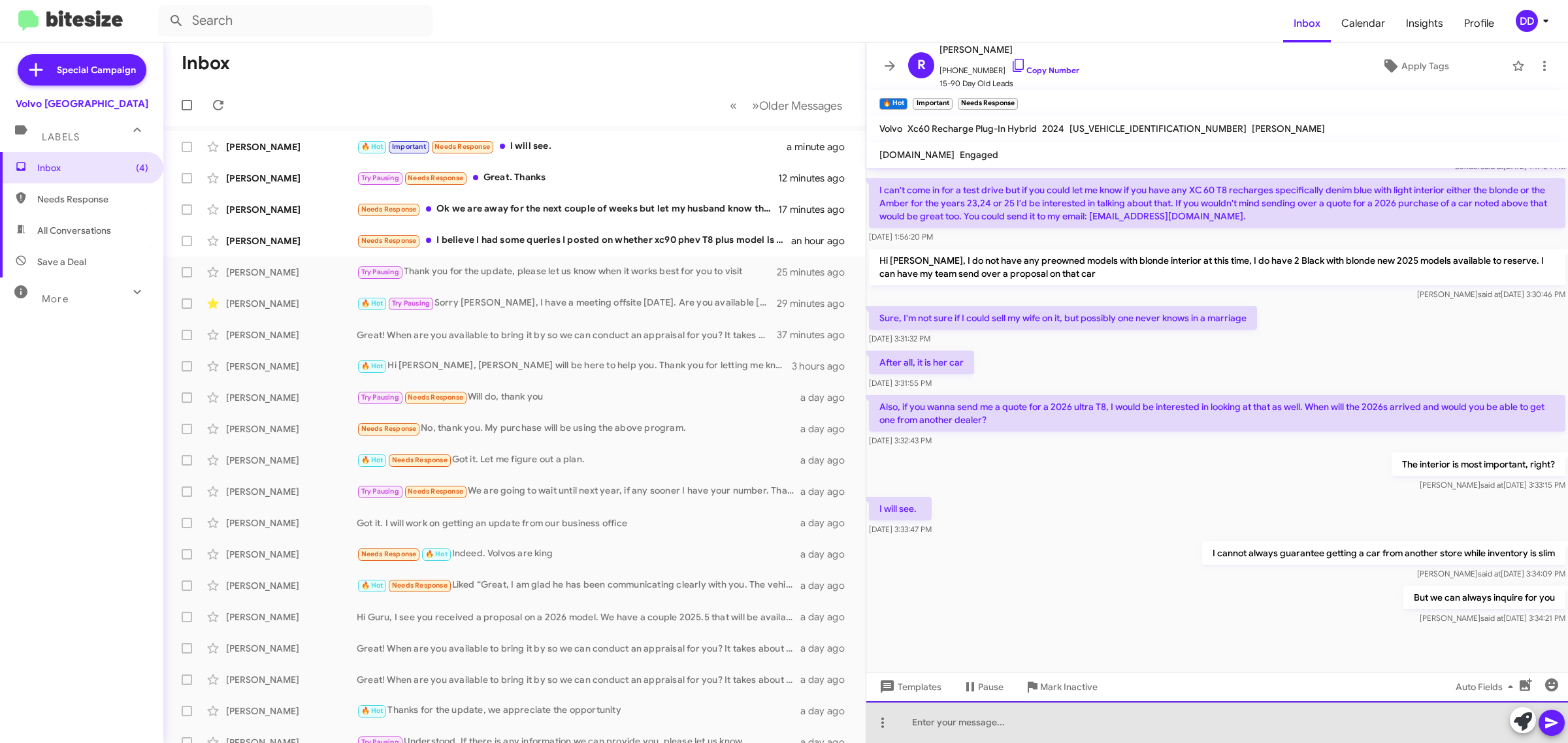
click at [1304, 740] on div at bounding box center [1217, 722] width 702 height 42
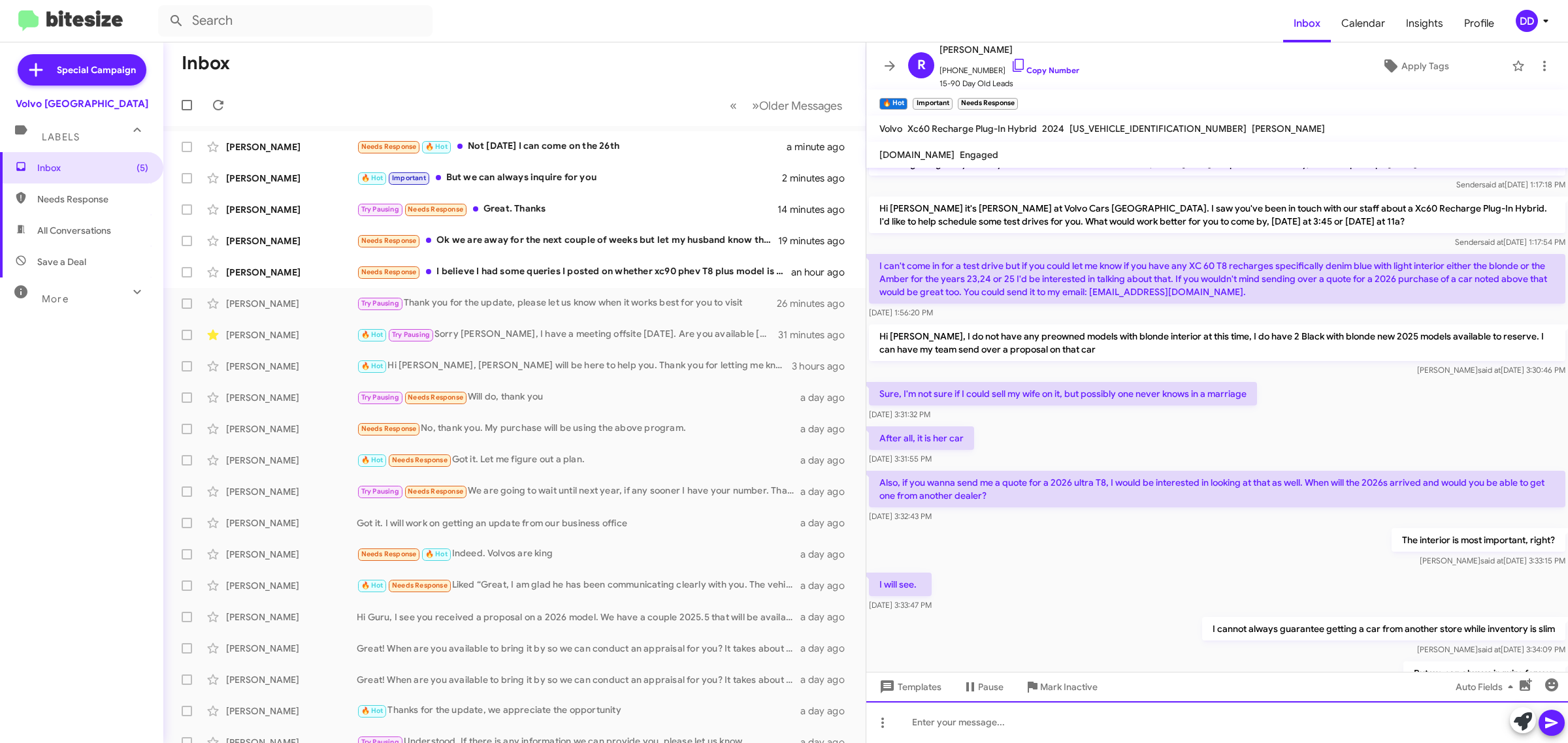
scroll to position [327, 0]
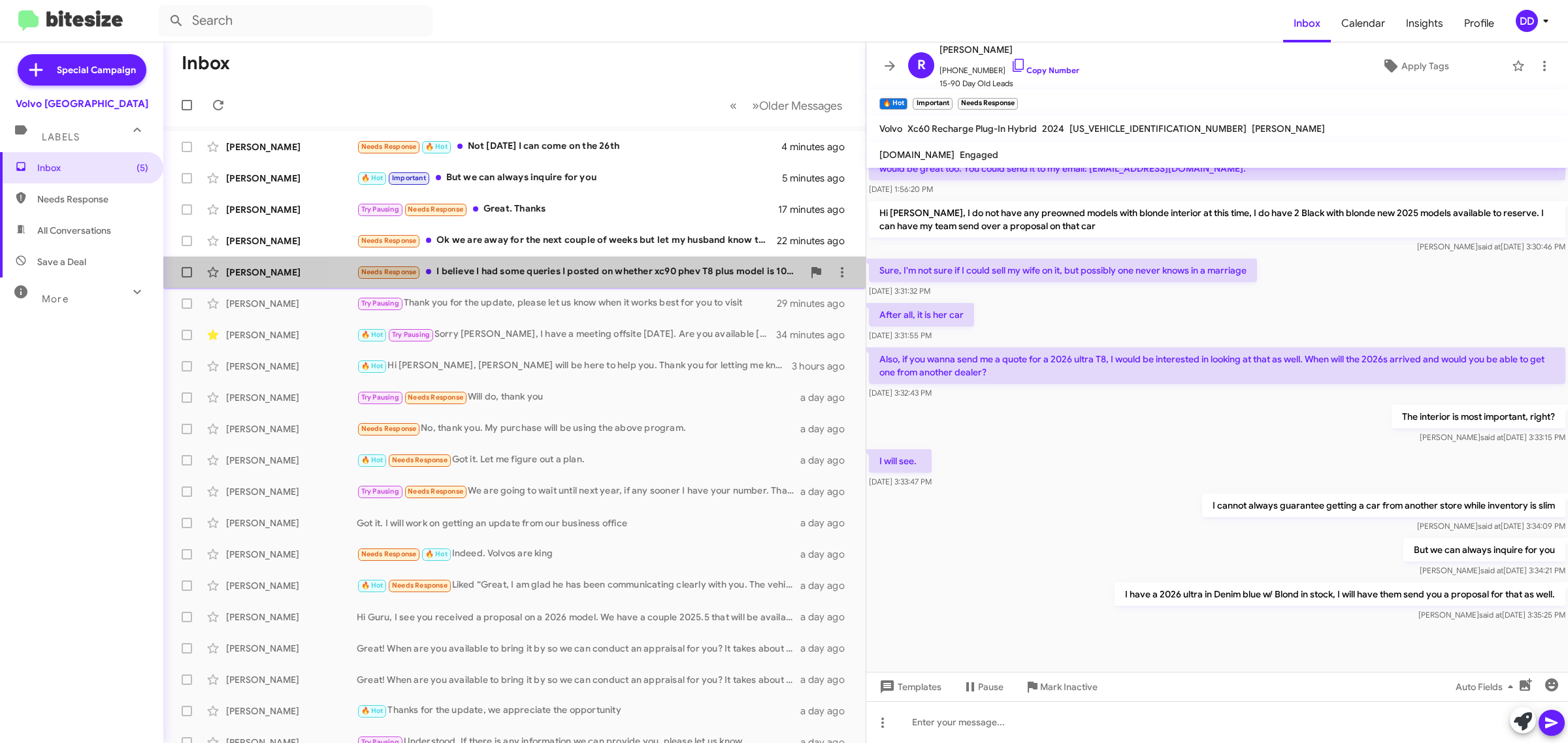
click at [641, 269] on div "Needs Response I believe I had some queries I posted on whether xc90 phev T8 pl…" at bounding box center [580, 272] width 446 height 15
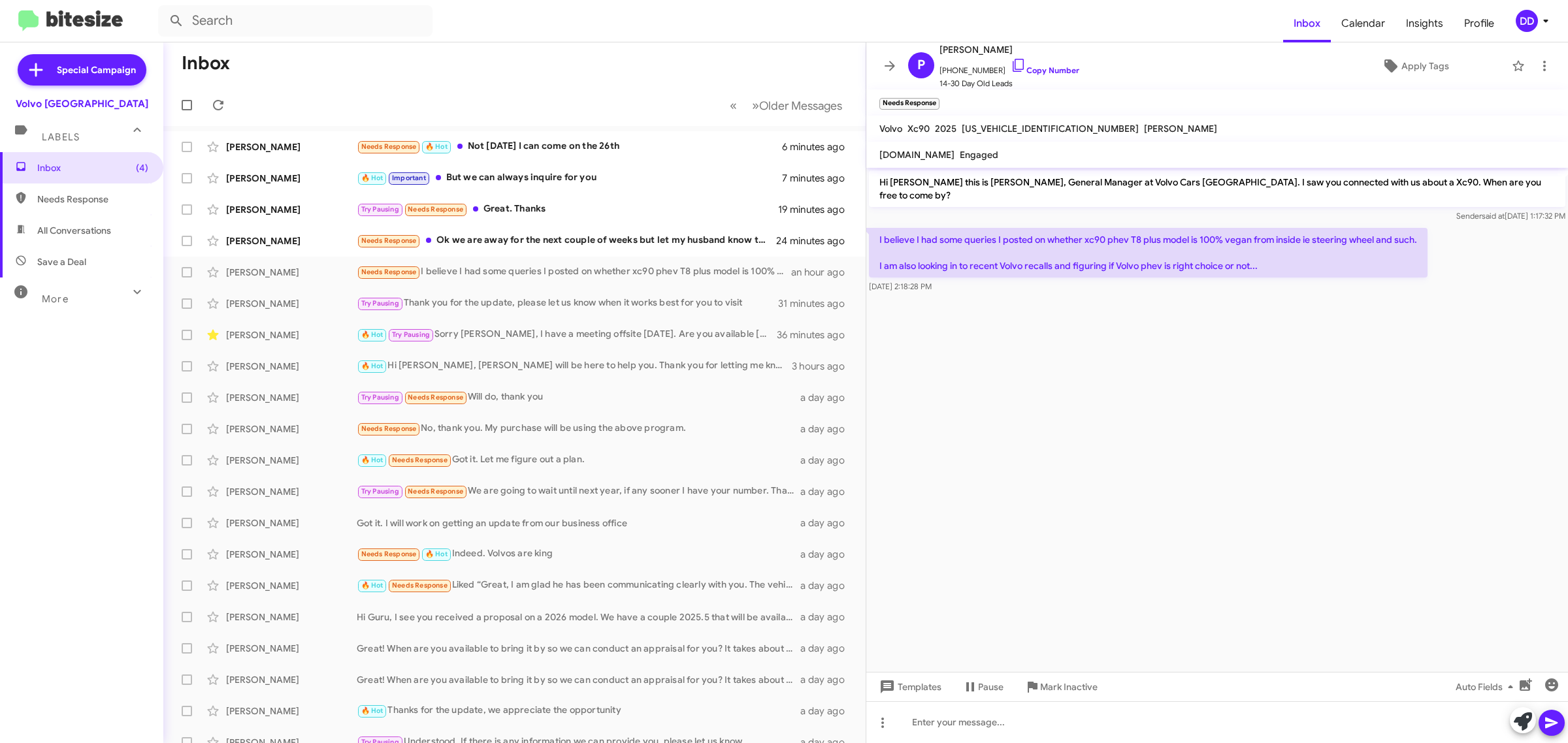
click at [1238, 420] on cdk-virtual-scroll-viewport "Hi [PERSON_NAME] this is [PERSON_NAME], General Manager at Volvo Cars [GEOGRAPH…" at bounding box center [1217, 419] width 702 height 504
click at [1205, 723] on div at bounding box center [1217, 722] width 702 height 42
click at [606, 237] on div "Needs Response Ok we are away for the next couple of weeks but let my husband k…" at bounding box center [580, 240] width 446 height 15
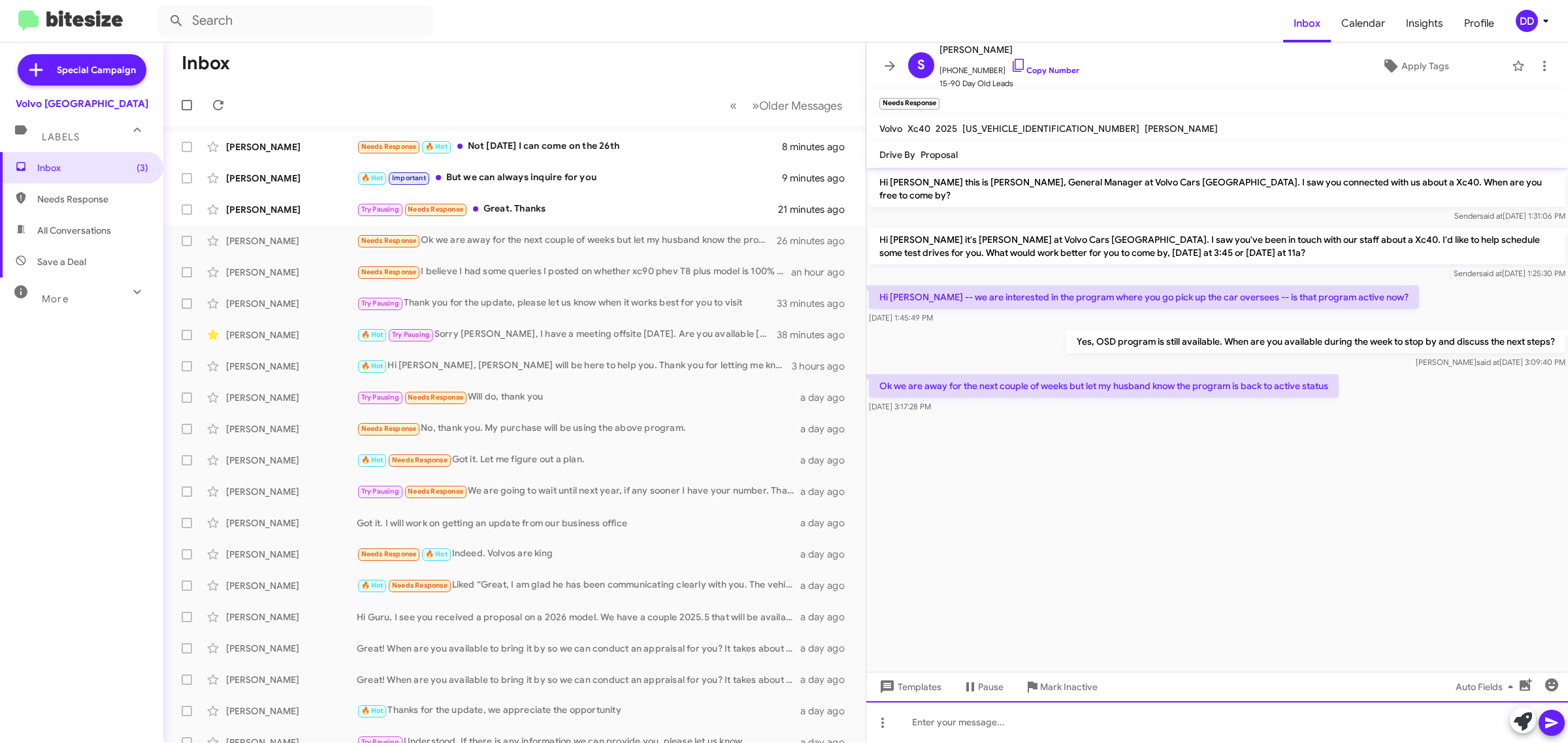
click at [1170, 712] on div at bounding box center [1217, 722] width 702 height 42
